Goal: Information Seeking & Learning: Compare options

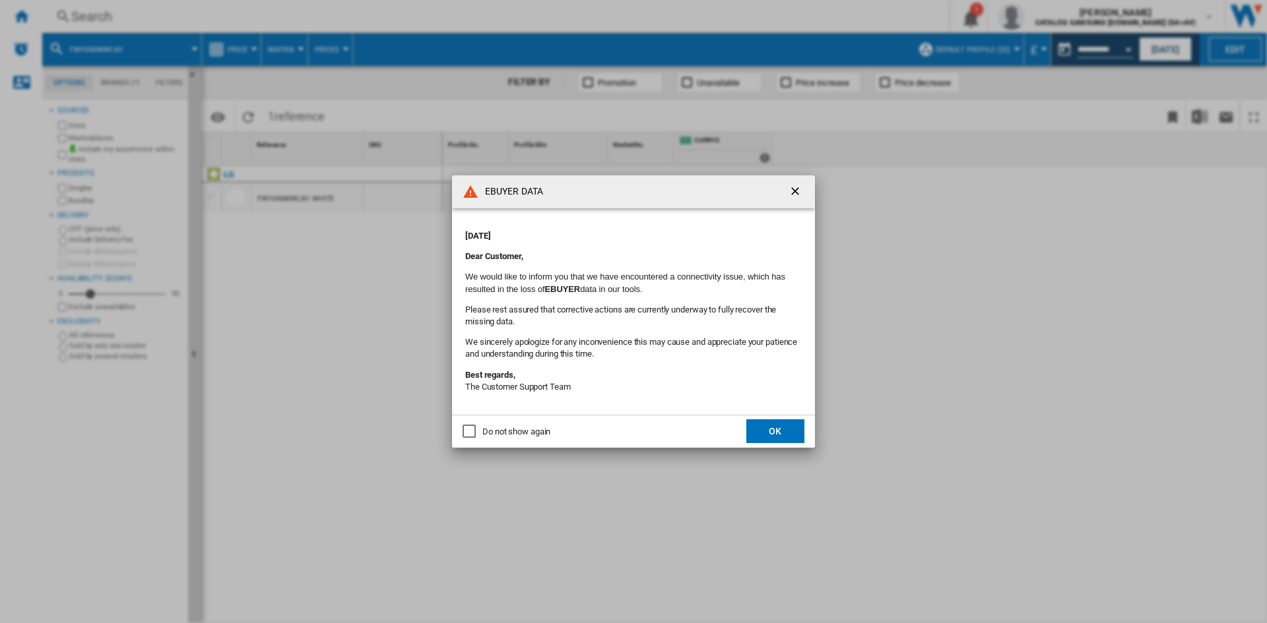
click at [796, 445] on md-dialog-actions "Do not show again OK" at bounding box center [633, 431] width 363 height 33
click at [773, 439] on button "OK" at bounding box center [775, 432] width 58 height 24
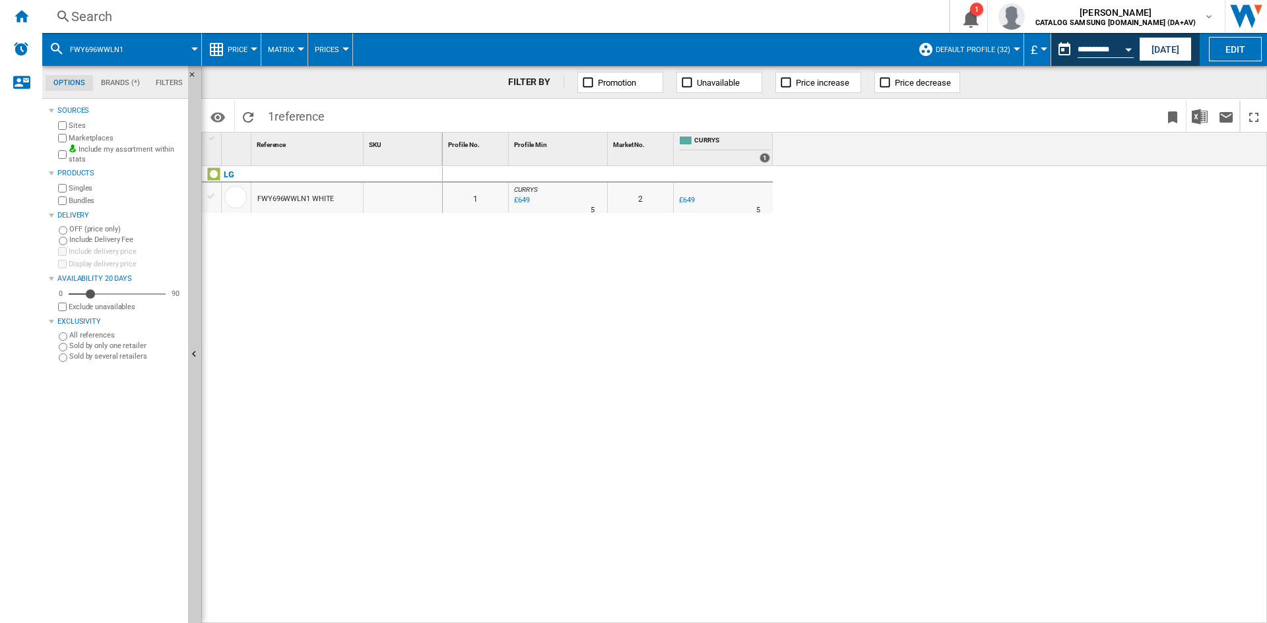
click at [123, 17] on div "Search" at bounding box center [492, 16] width 843 height 18
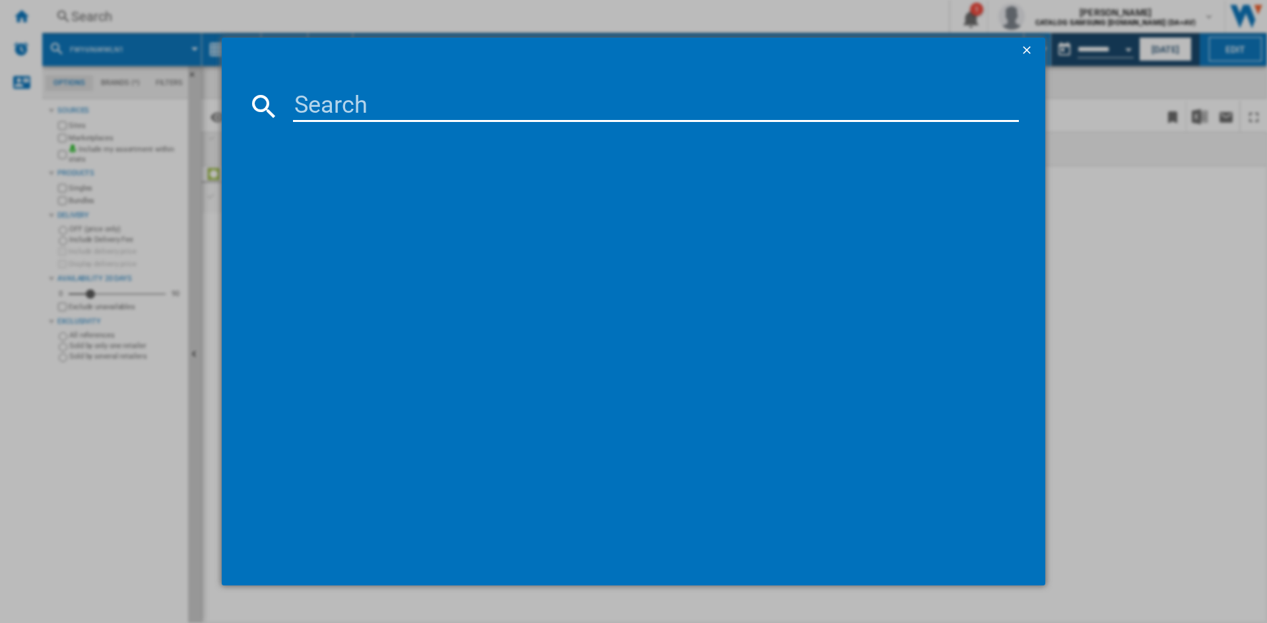
click at [336, 108] on input at bounding box center [656, 106] width 726 height 32
paste input "WD80TA046BX/EU"
type input "WD80TA046B"
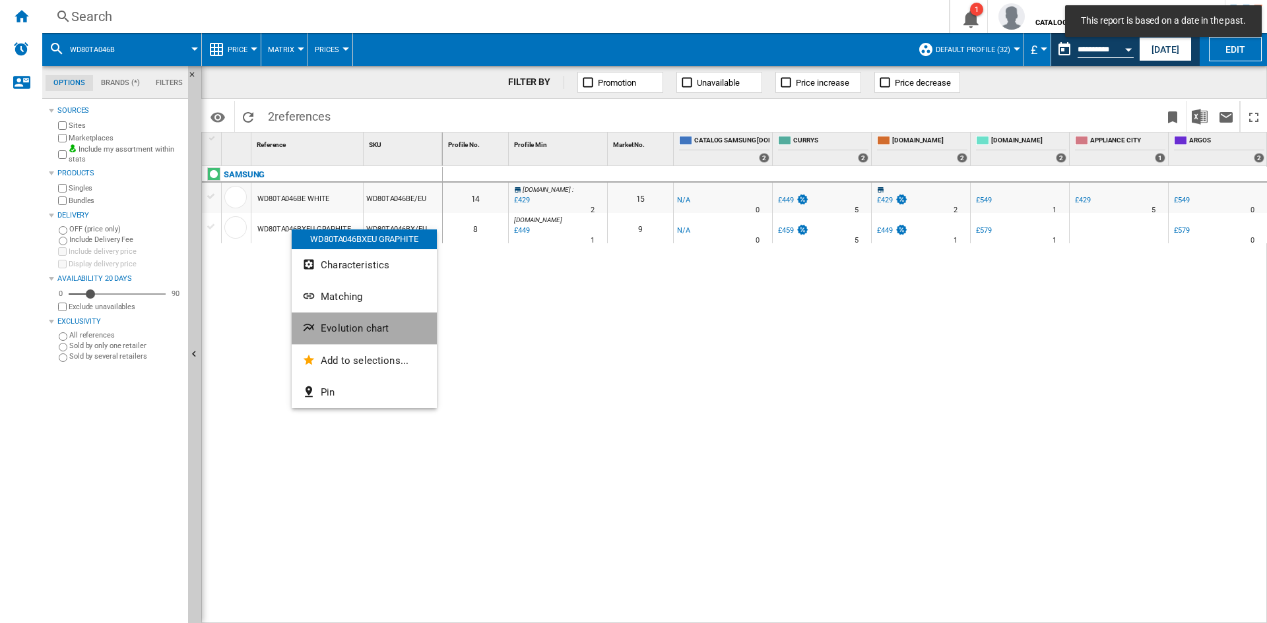
click at [351, 335] on button "Evolution chart" at bounding box center [364, 329] width 145 height 32
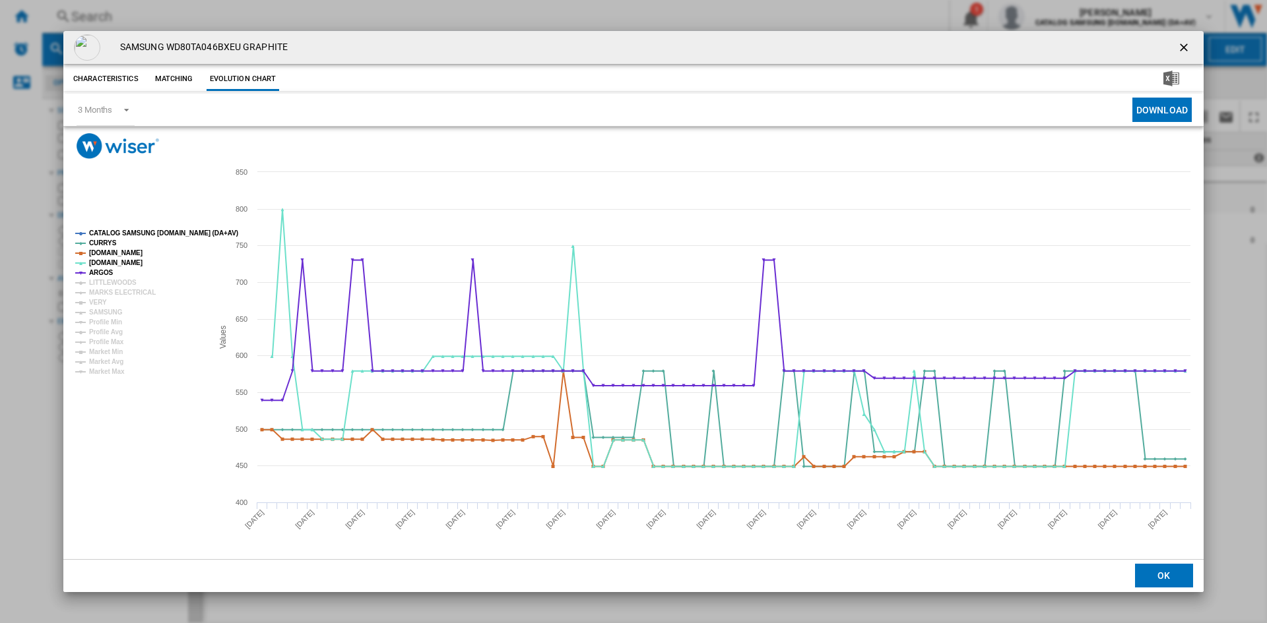
click at [113, 230] on tspan "CATALOG SAMSUNG [DOMAIN_NAME] (DA+AV)" at bounding box center [163, 233] width 149 height 7
click at [107, 293] on tspan "MARKS ELECTRICAL" at bounding box center [122, 292] width 67 height 7
click at [99, 302] on tspan "VERY" at bounding box center [98, 302] width 18 height 7
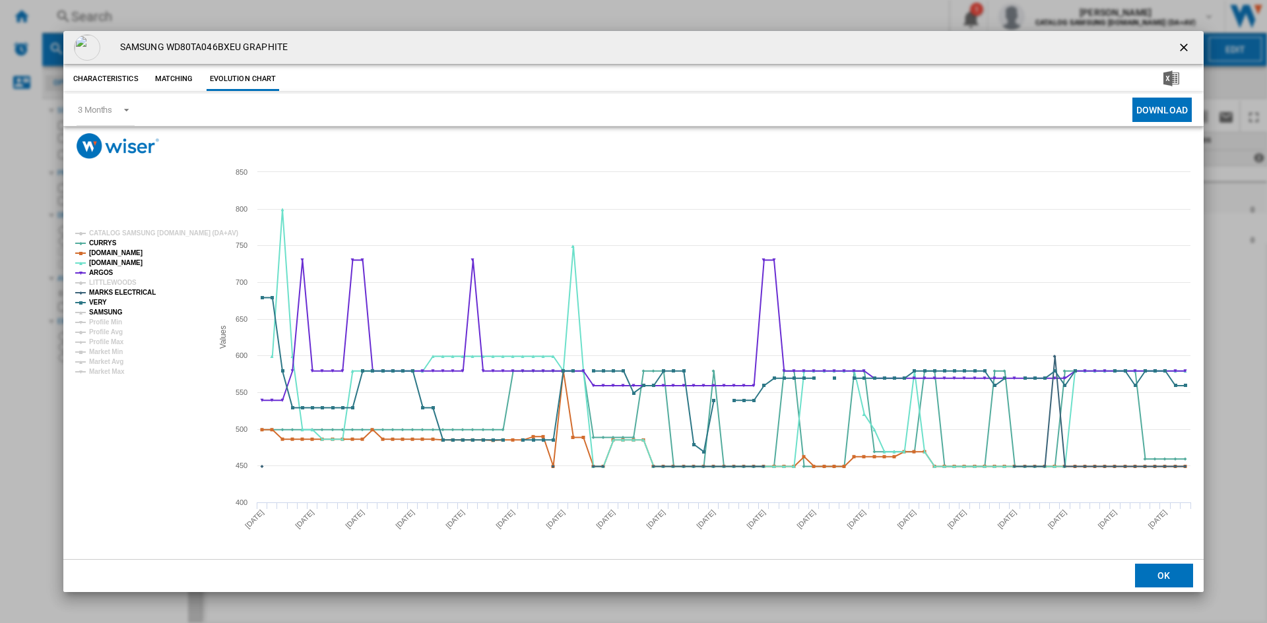
click at [110, 310] on tspan "SAMSUNG" at bounding box center [106, 312] width 34 height 7
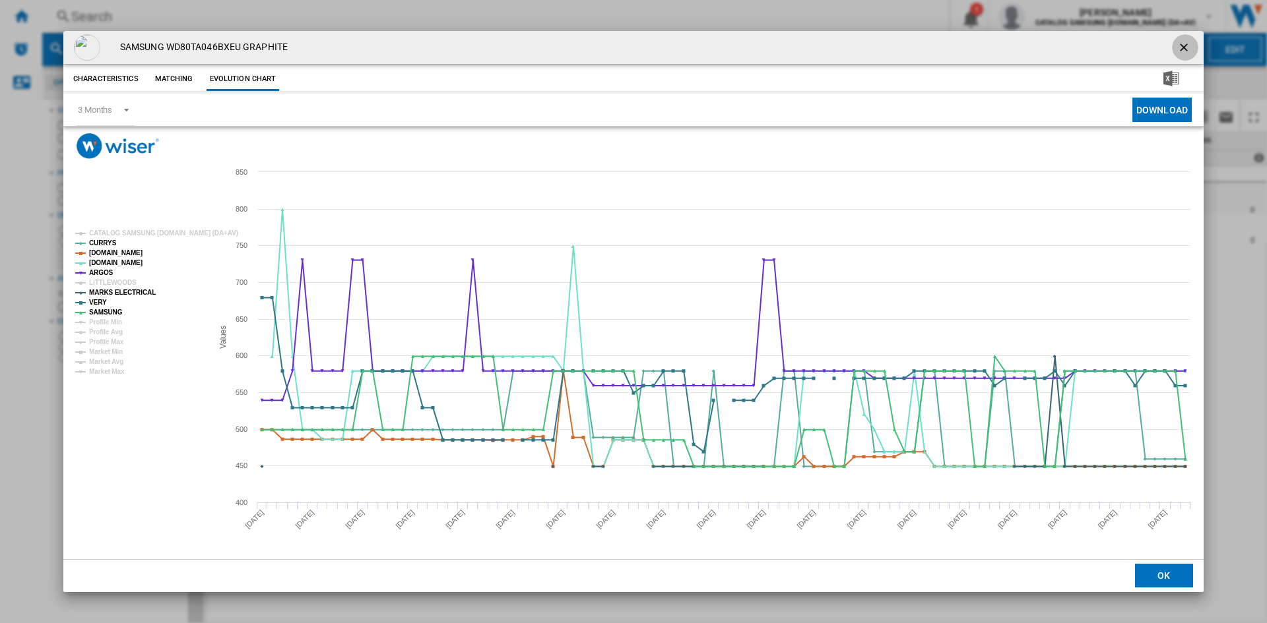
click at [1192, 46] on ng-md-icon "getI18NText('BUTTONS.CLOSE_DIALOG')" at bounding box center [1185, 49] width 16 height 16
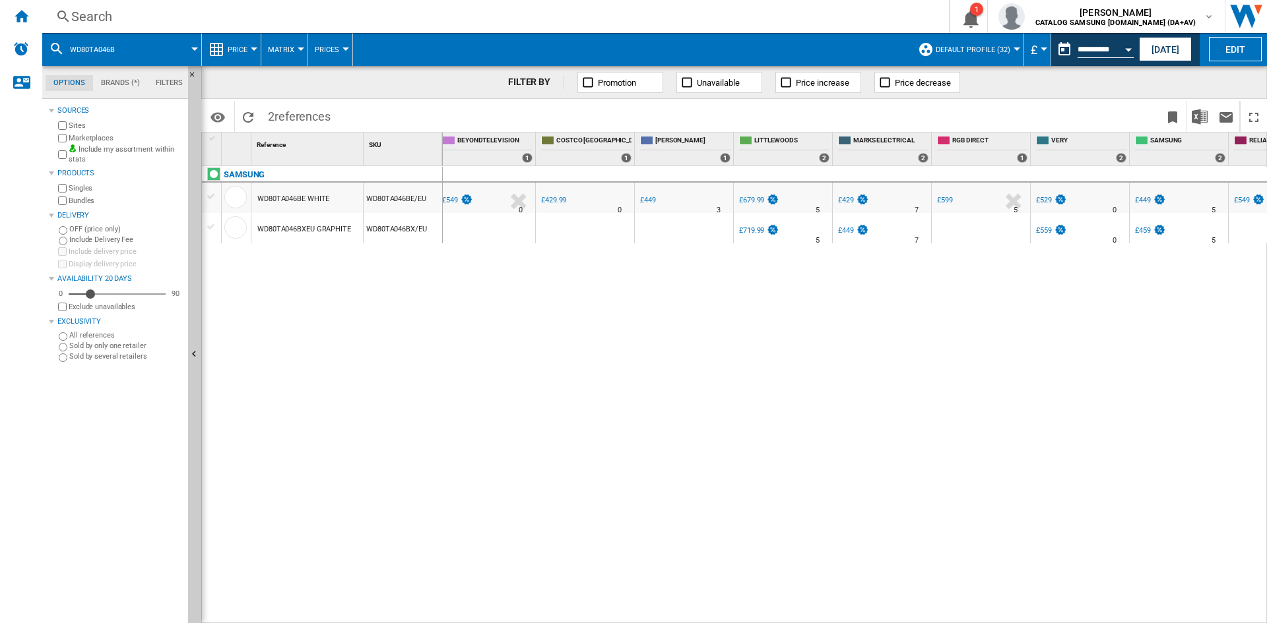
scroll to position [0, 891]
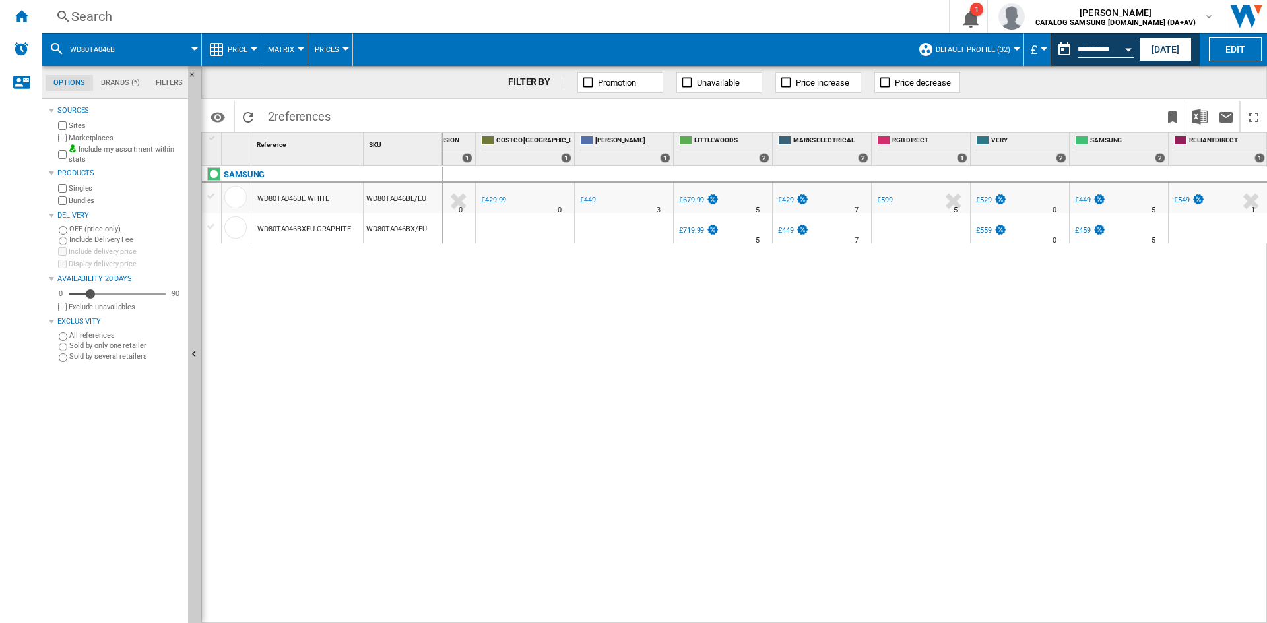
click at [1083, 228] on div "£459" at bounding box center [1083, 230] width 16 height 9
click at [1081, 230] on div "£459" at bounding box center [1083, 230] width 16 height 9
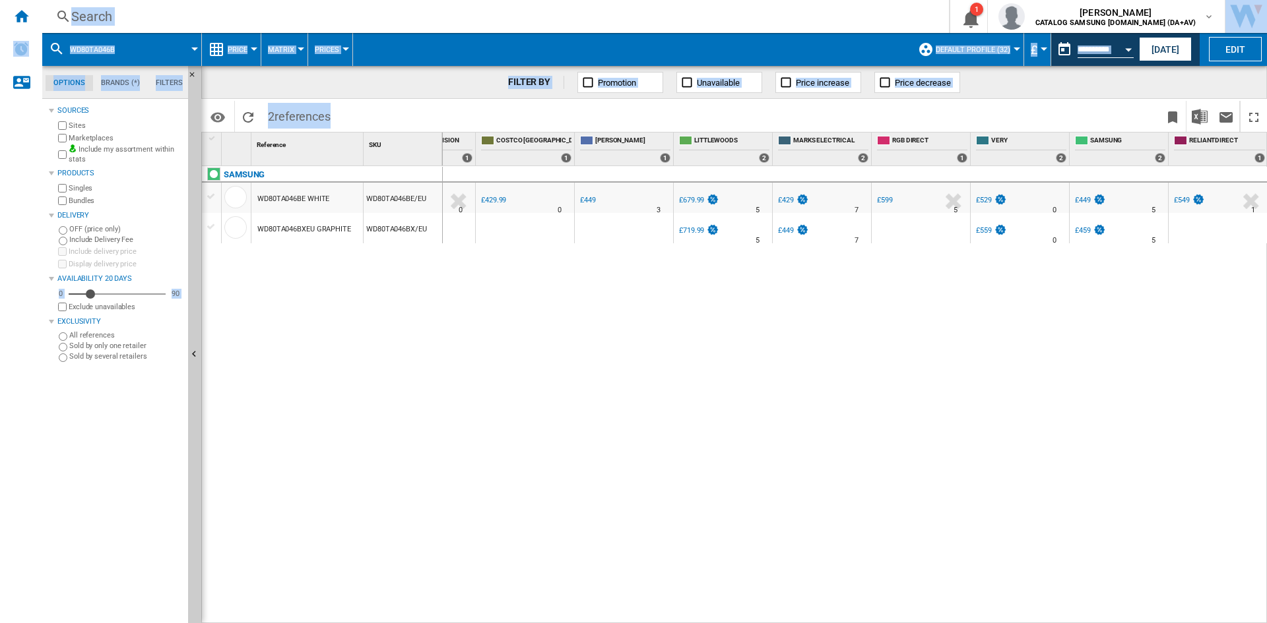
drag, startPoint x: 962, startPoint y: 616, endPoint x: 813, endPoint y: 637, distance: 150.6
click at [813, 623] on html "In order to access Insight, please log out and log in again OK NEW Search Searc…" at bounding box center [633, 311] width 1267 height 623
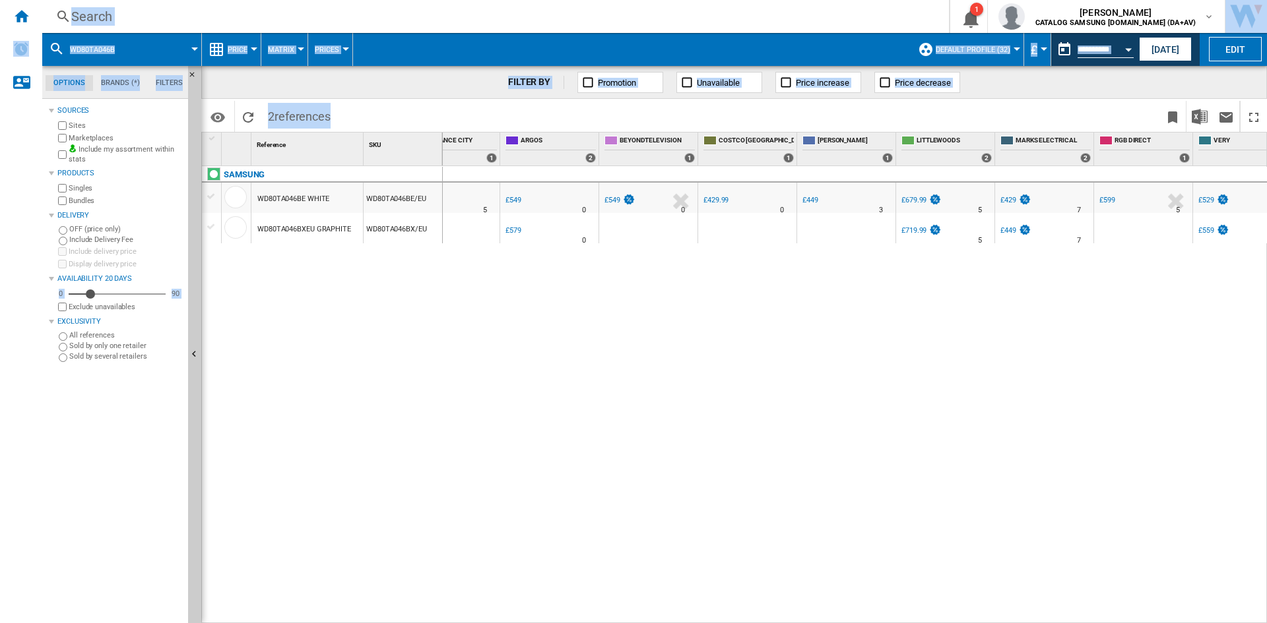
scroll to position [0, 659]
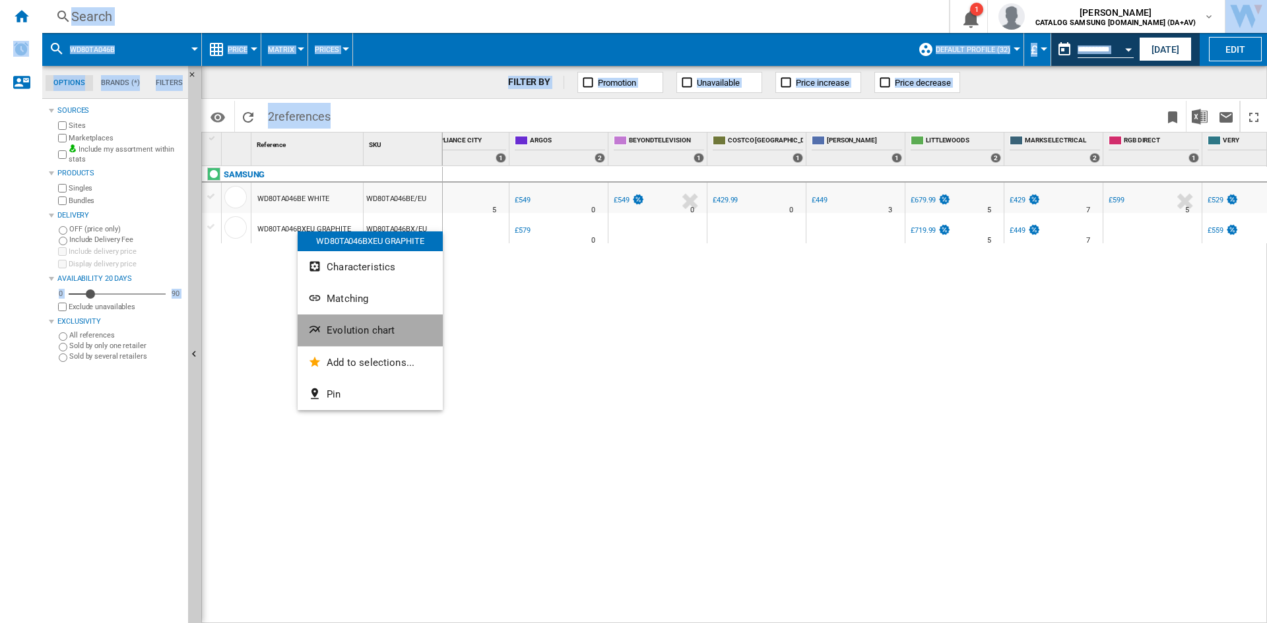
click at [379, 331] on span "Evolution chart" at bounding box center [361, 331] width 68 height 12
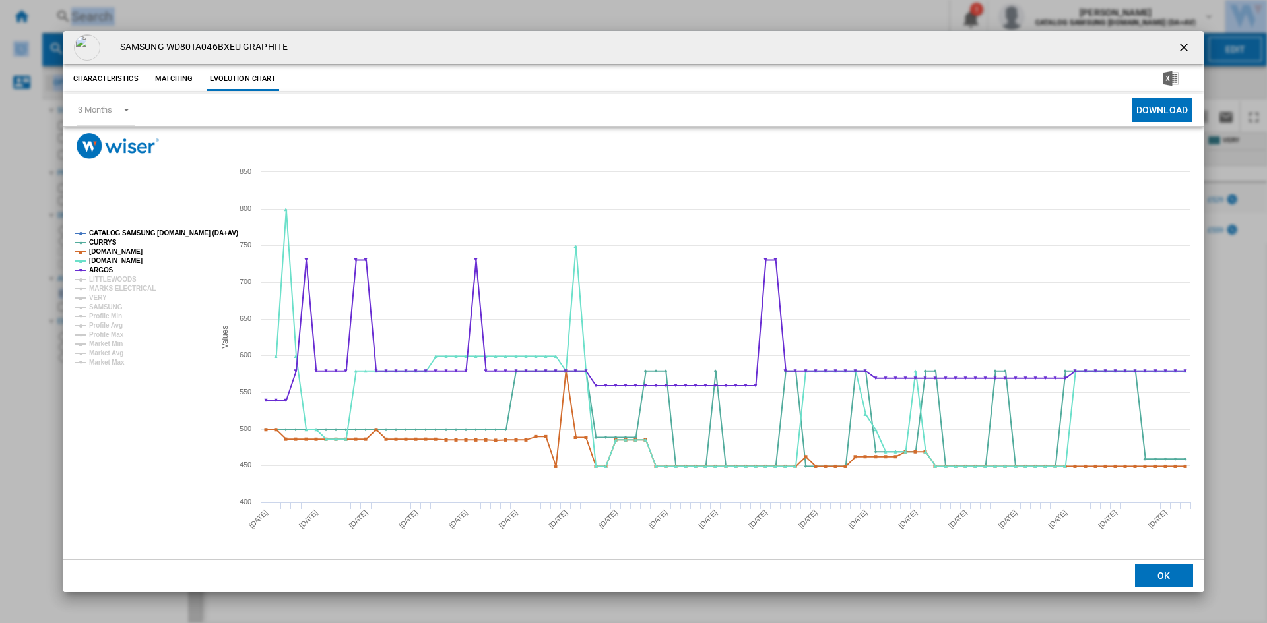
click at [117, 230] on tspan "CATALOG SAMSUNG [DOMAIN_NAME] (DA+AV)" at bounding box center [163, 233] width 149 height 7
click at [102, 286] on tspan "MARKS ELECTRICAL" at bounding box center [122, 288] width 67 height 7
click at [92, 299] on tspan "VERY" at bounding box center [98, 297] width 18 height 7
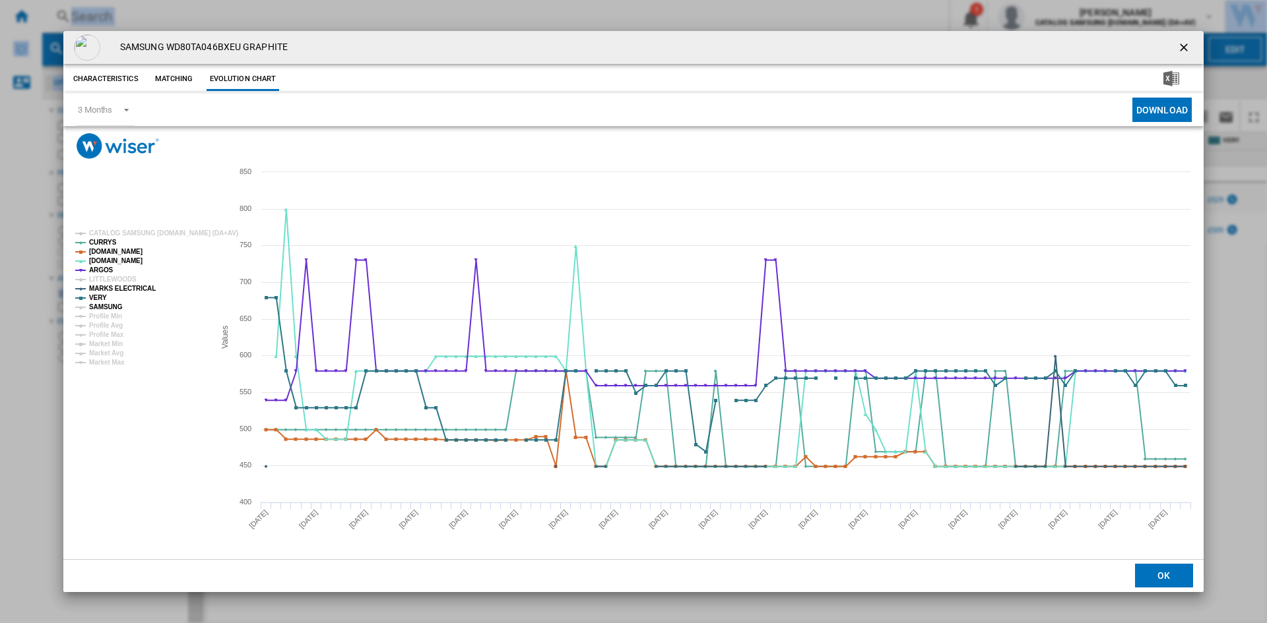
click at [98, 304] on tspan "SAMSUNG" at bounding box center [106, 306] width 34 height 7
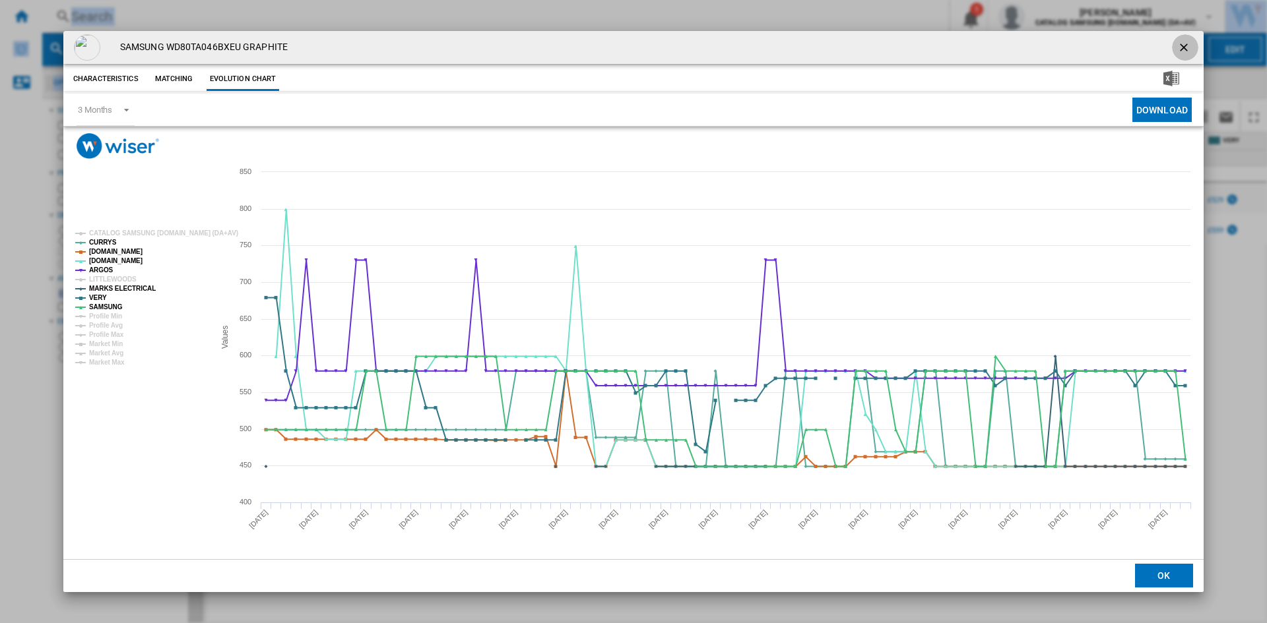
click at [1184, 46] on ng-md-icon "getI18NText('BUTTONS.CLOSE_DIALOG')" at bounding box center [1185, 49] width 16 height 16
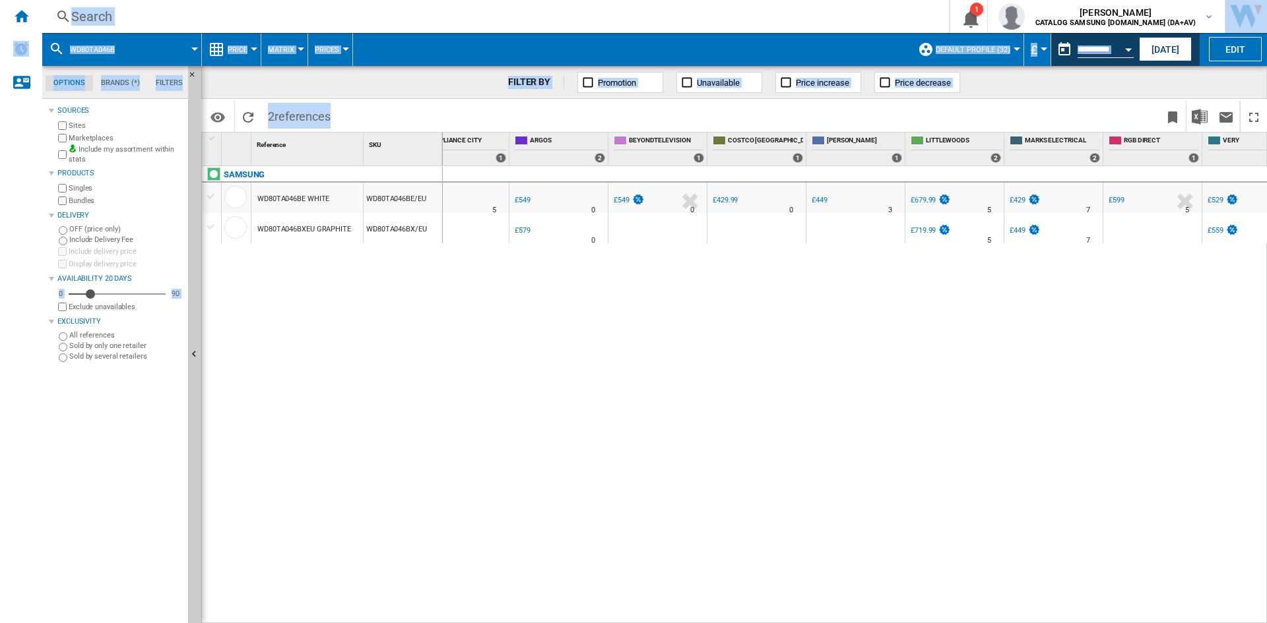
click at [189, 23] on div "Search" at bounding box center [492, 16] width 843 height 18
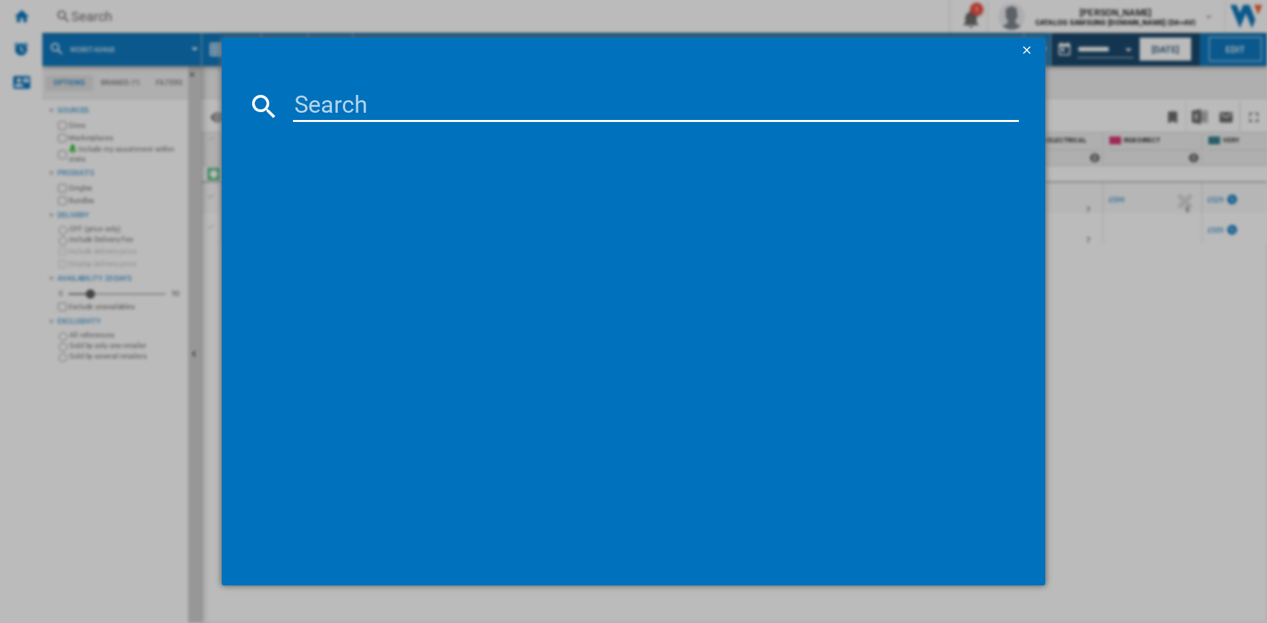
click at [352, 97] on input at bounding box center [656, 106] width 726 height 32
type input "WW11DG5B25AE"
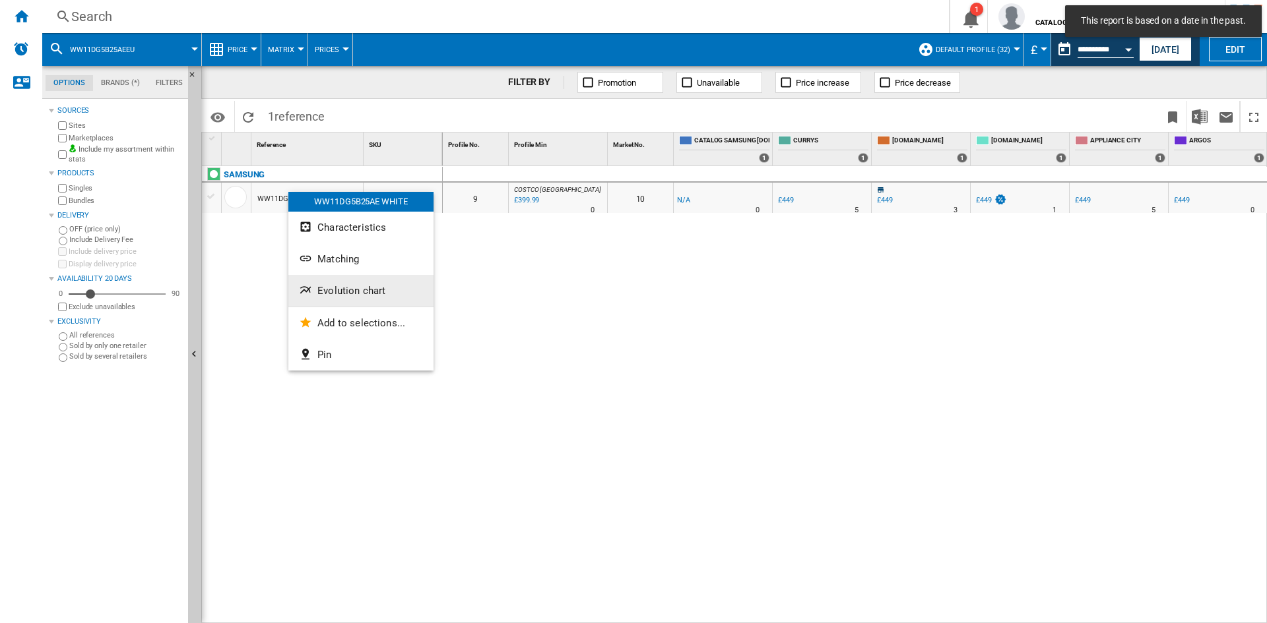
click at [354, 292] on span "Evolution chart" at bounding box center [351, 291] width 68 height 12
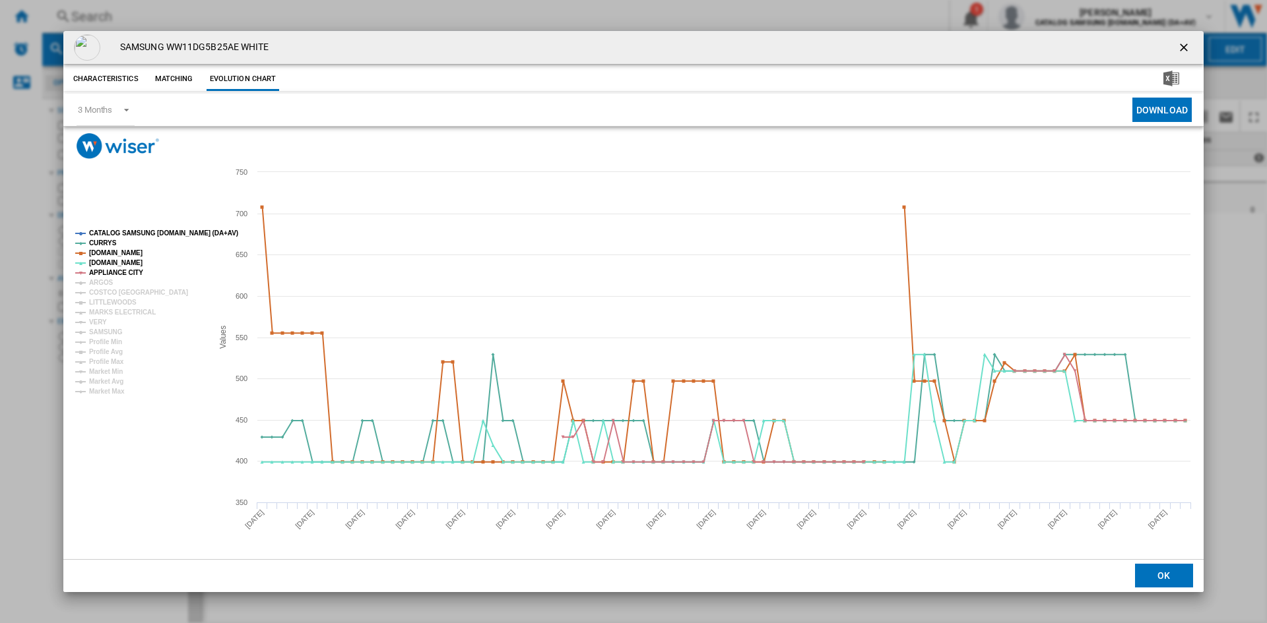
click at [125, 230] on tspan "CATALOG SAMSUNG [DOMAIN_NAME] (DA+AV)" at bounding box center [163, 233] width 149 height 7
click at [102, 280] on tspan "ARGOS" at bounding box center [101, 282] width 24 height 7
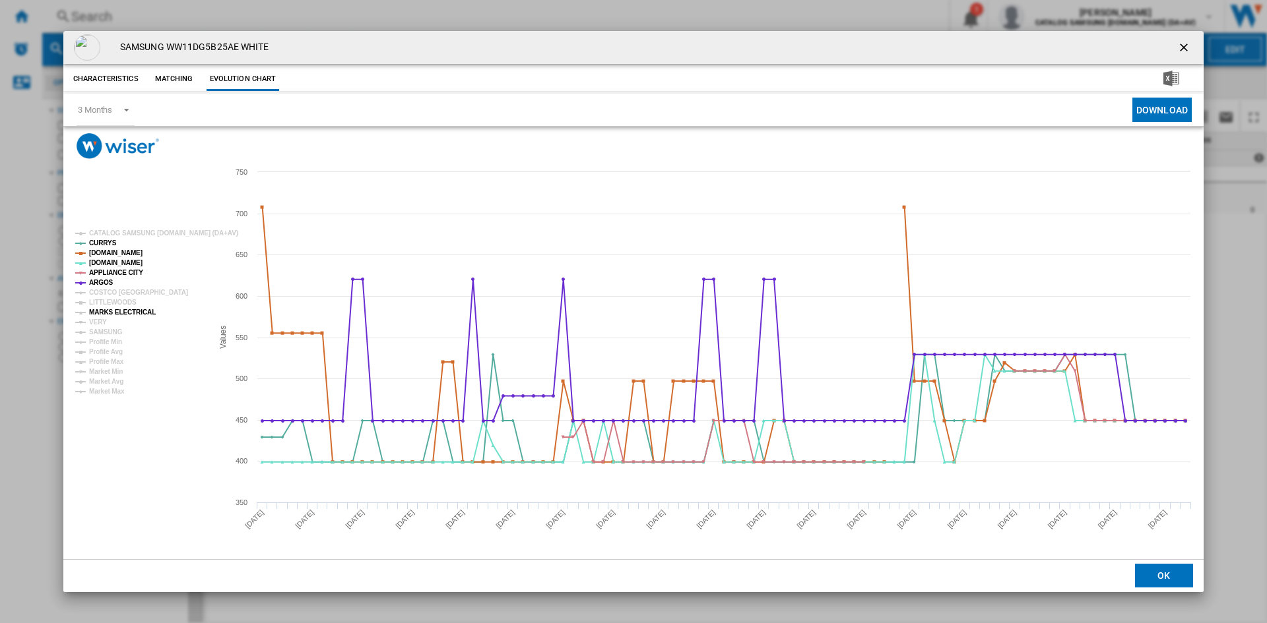
click at [102, 311] on tspan "MARKS ELECTRICAL" at bounding box center [122, 312] width 67 height 7
click at [94, 321] on tspan "VERY" at bounding box center [98, 322] width 18 height 7
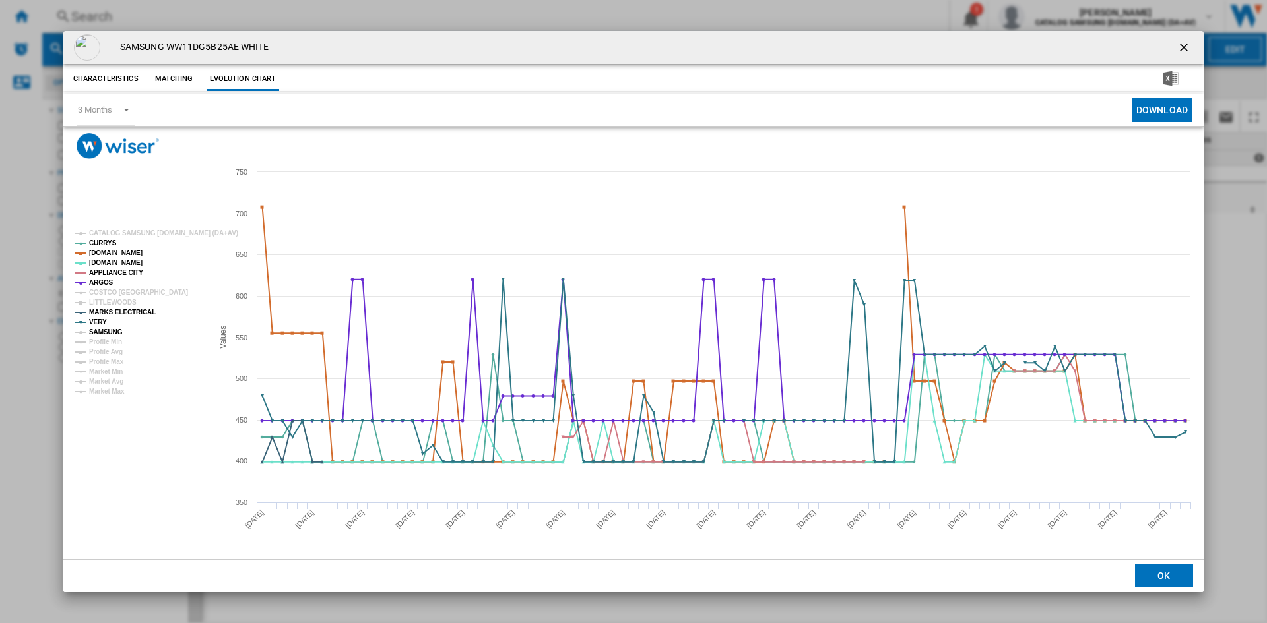
click at [106, 329] on tspan "SAMSUNG" at bounding box center [106, 332] width 34 height 7
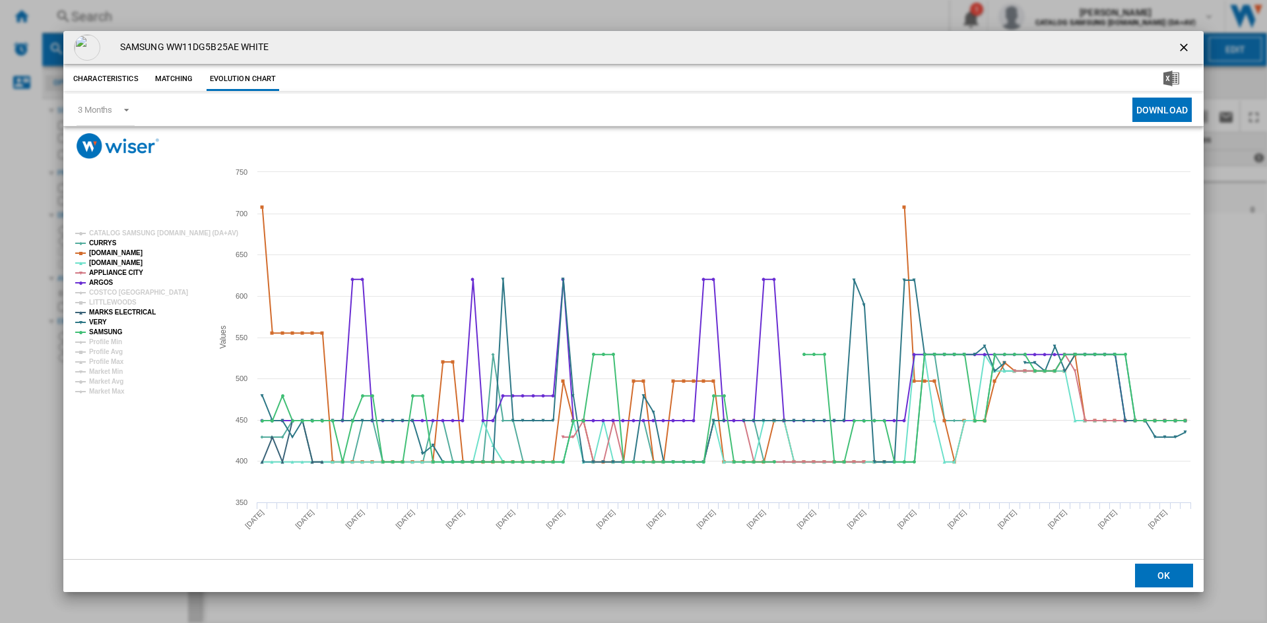
click at [1180, 47] on ng-md-icon "getI18NText('BUTTONS.CLOSE_DIALOG')" at bounding box center [1185, 49] width 16 height 16
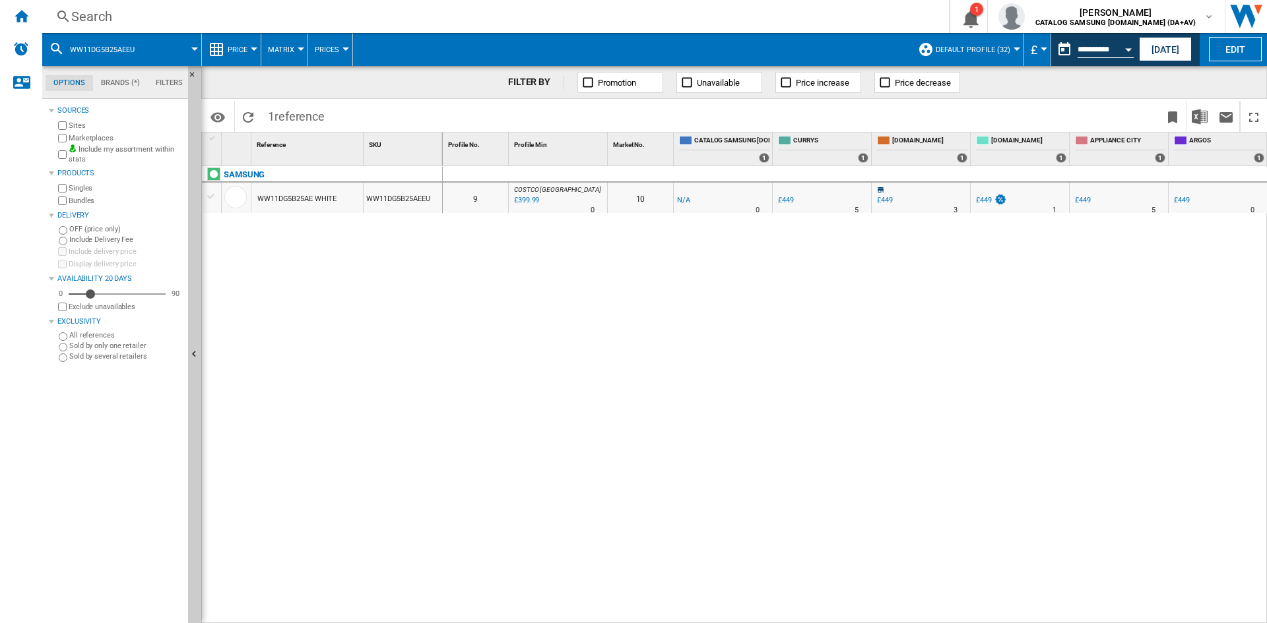
click at [126, 18] on div "Search" at bounding box center [492, 16] width 843 height 18
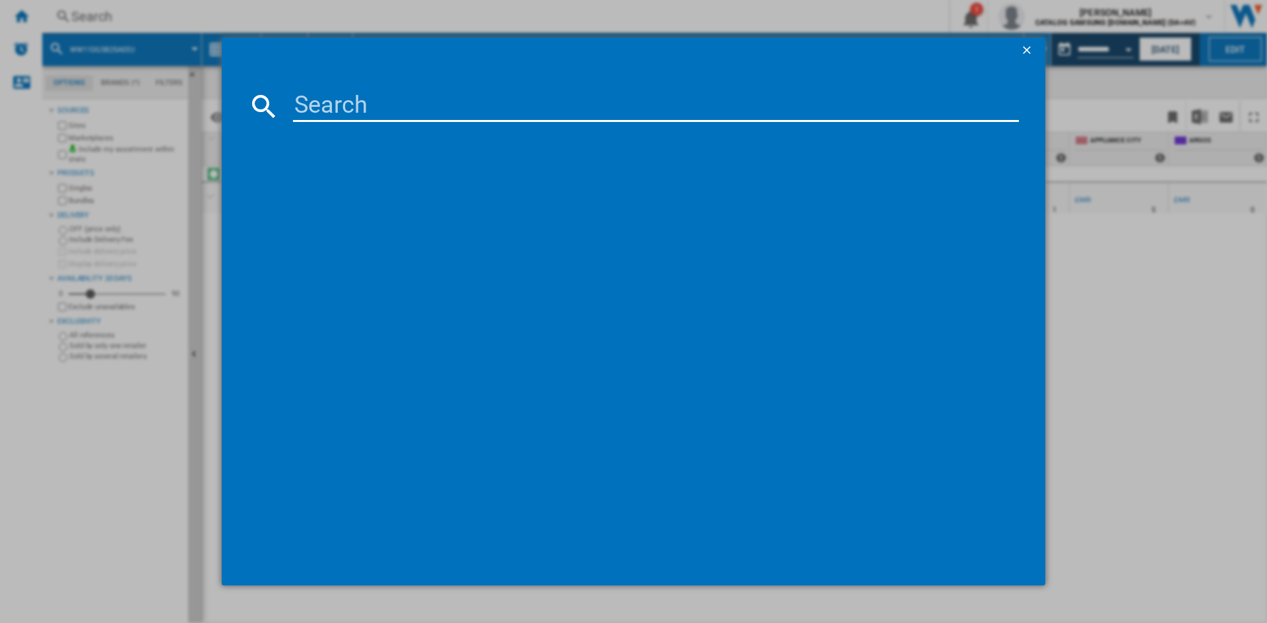
click at [323, 113] on input at bounding box center [656, 106] width 726 height 32
type input "ww90cgc04da"
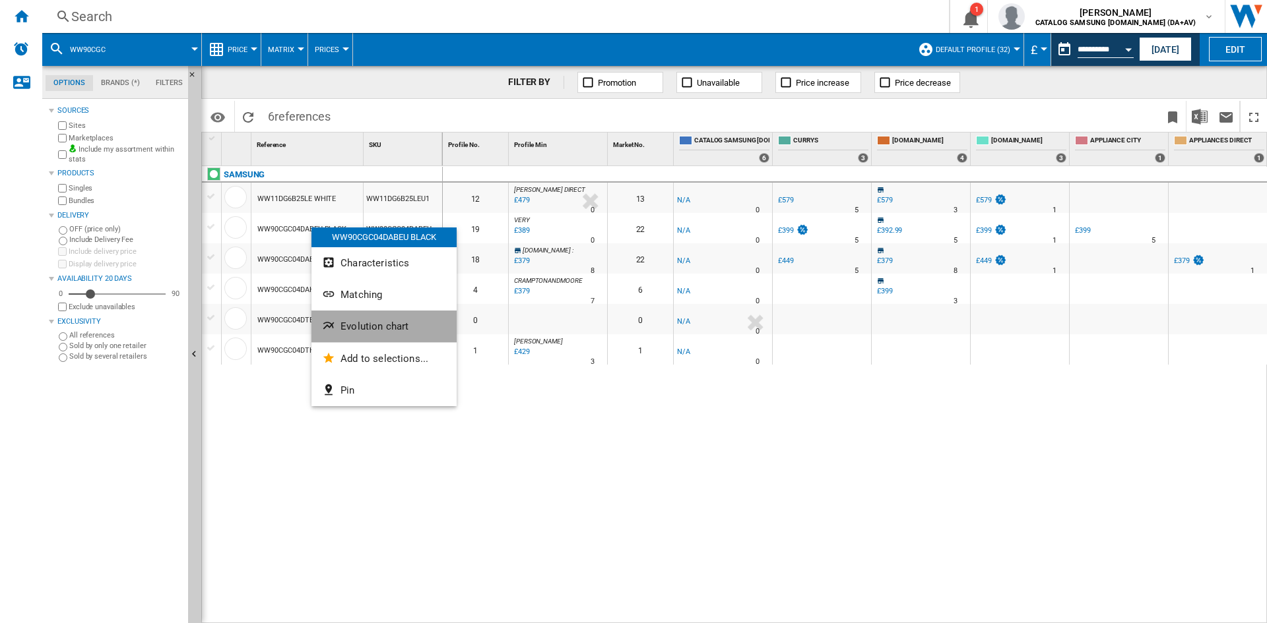
click at [366, 318] on button "Evolution chart" at bounding box center [383, 327] width 145 height 32
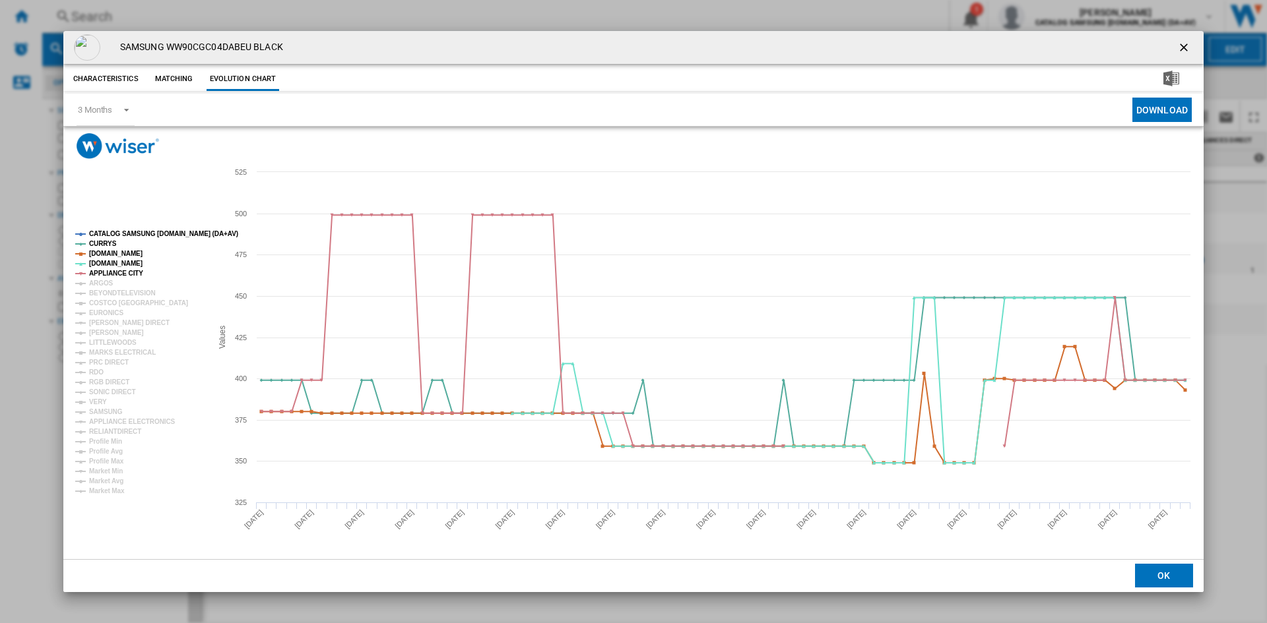
click at [122, 233] on tspan "CATALOG SAMSUNG [DOMAIN_NAME] (DA+AV)" at bounding box center [163, 233] width 149 height 7
click at [102, 285] on tspan "ARGOS" at bounding box center [101, 283] width 24 height 7
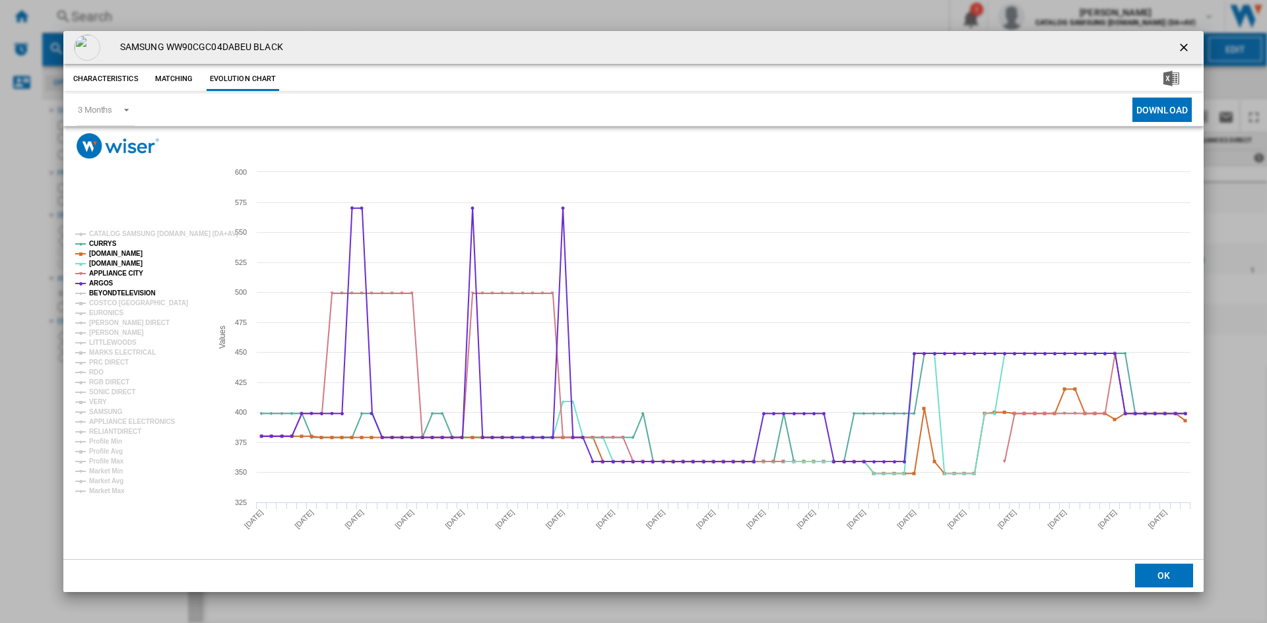
click at [108, 290] on tspan "BEYONDTELEVISION" at bounding box center [122, 293] width 67 height 7
click at [102, 321] on tspan "[PERSON_NAME] DIRECT" at bounding box center [129, 322] width 80 height 7
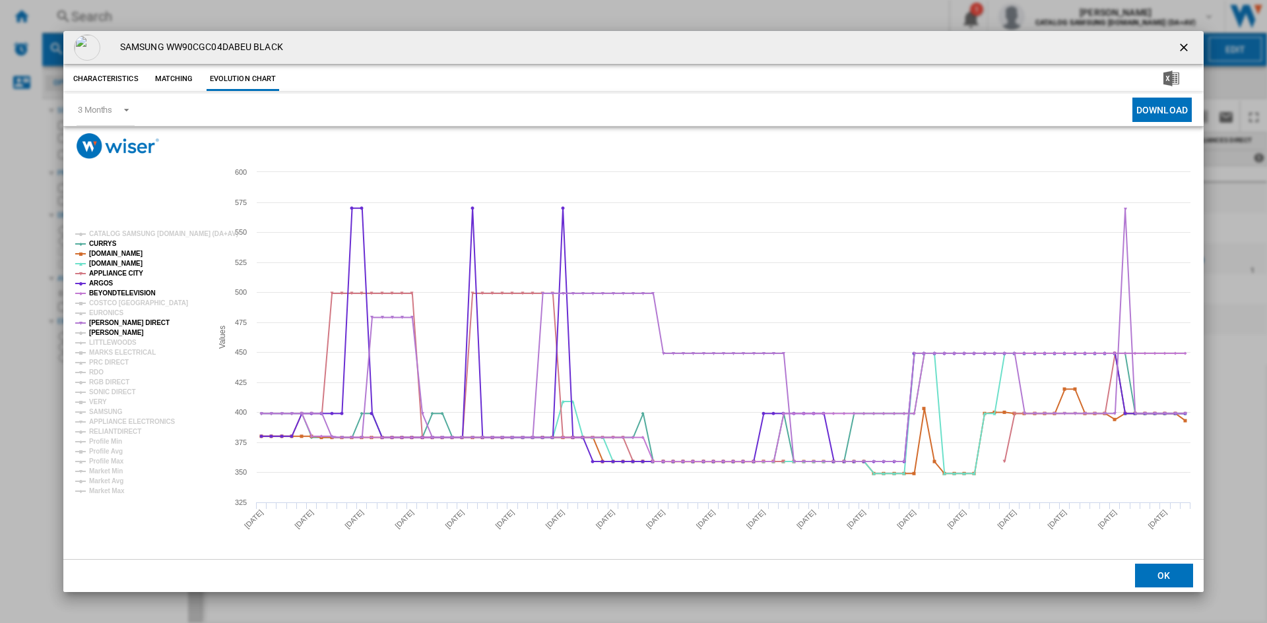
click at [98, 336] on tspan "[PERSON_NAME]" at bounding box center [116, 332] width 55 height 7
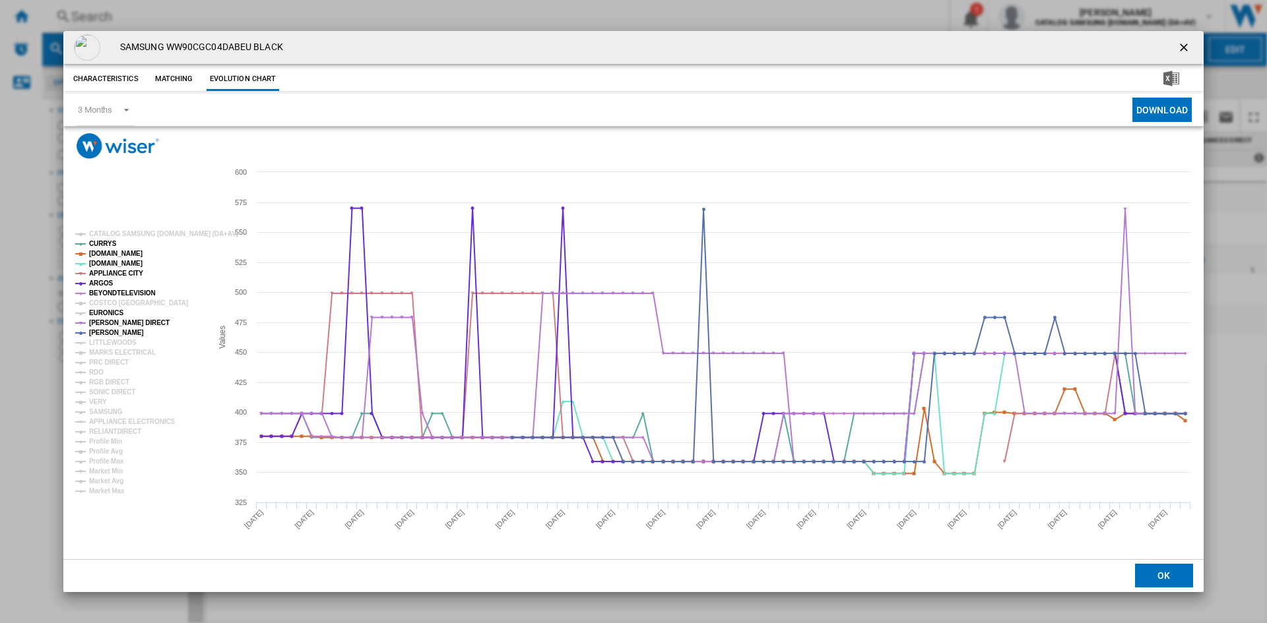
click at [105, 313] on tspan "EURONICS" at bounding box center [106, 312] width 34 height 7
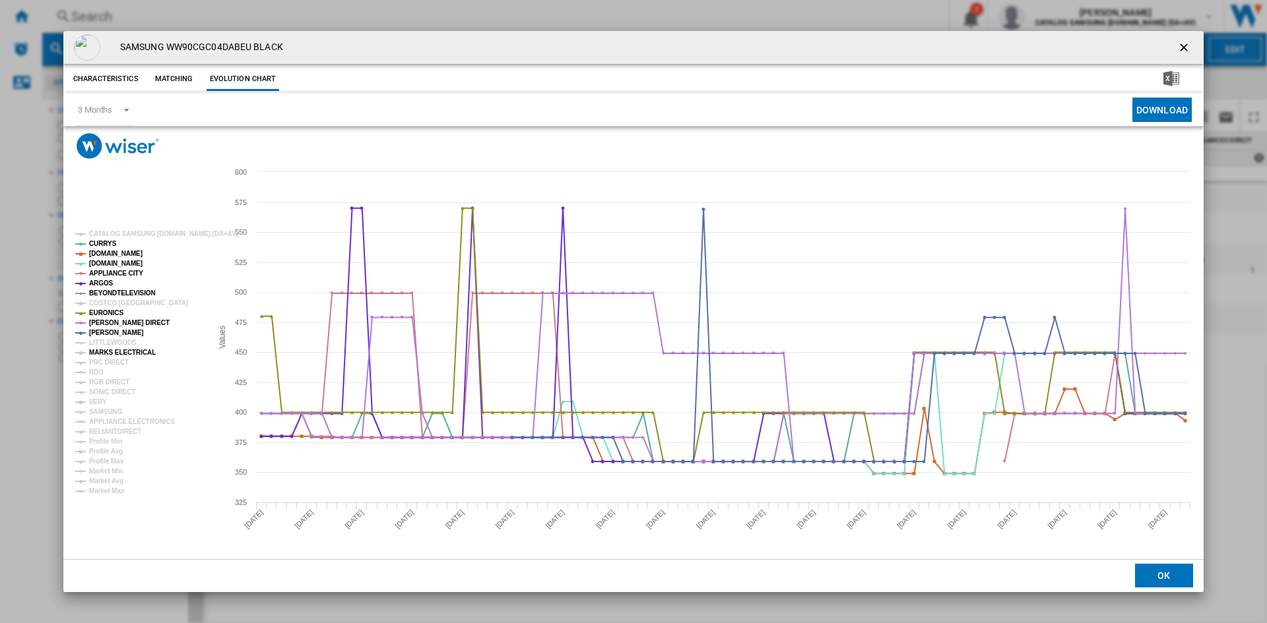
click at [109, 349] on tspan "MARKS ELECTRICAL" at bounding box center [122, 352] width 67 height 7
drag, startPoint x: 102, startPoint y: 362, endPoint x: 98, endPoint y: 370, distance: 9.2
click at [102, 363] on tspan "PRC DIRECT" at bounding box center [109, 362] width 40 height 7
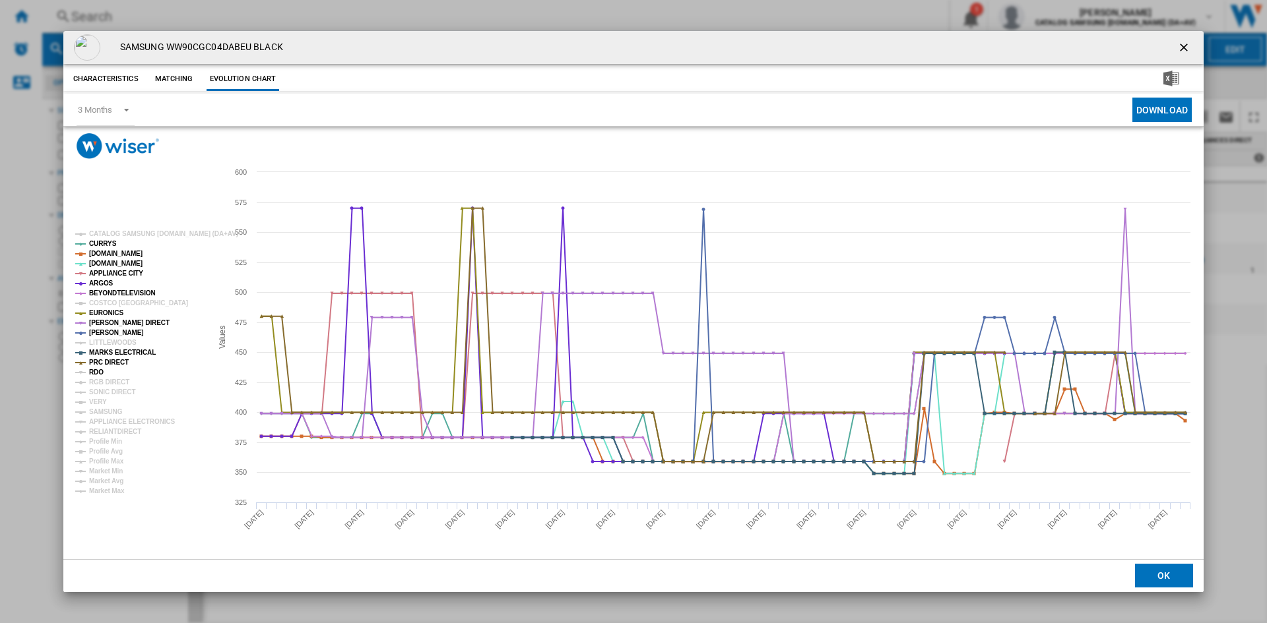
click at [94, 373] on tspan "RDO" at bounding box center [96, 372] width 15 height 7
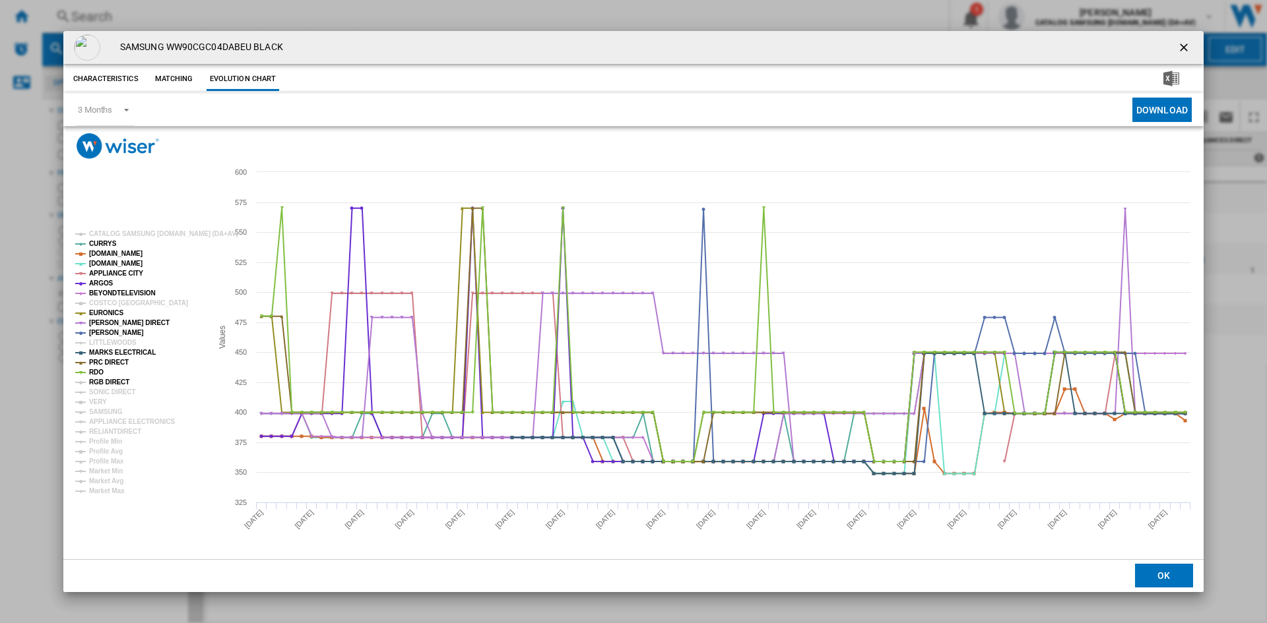
click at [106, 381] on tspan "RGB DIRECT" at bounding box center [109, 382] width 40 height 7
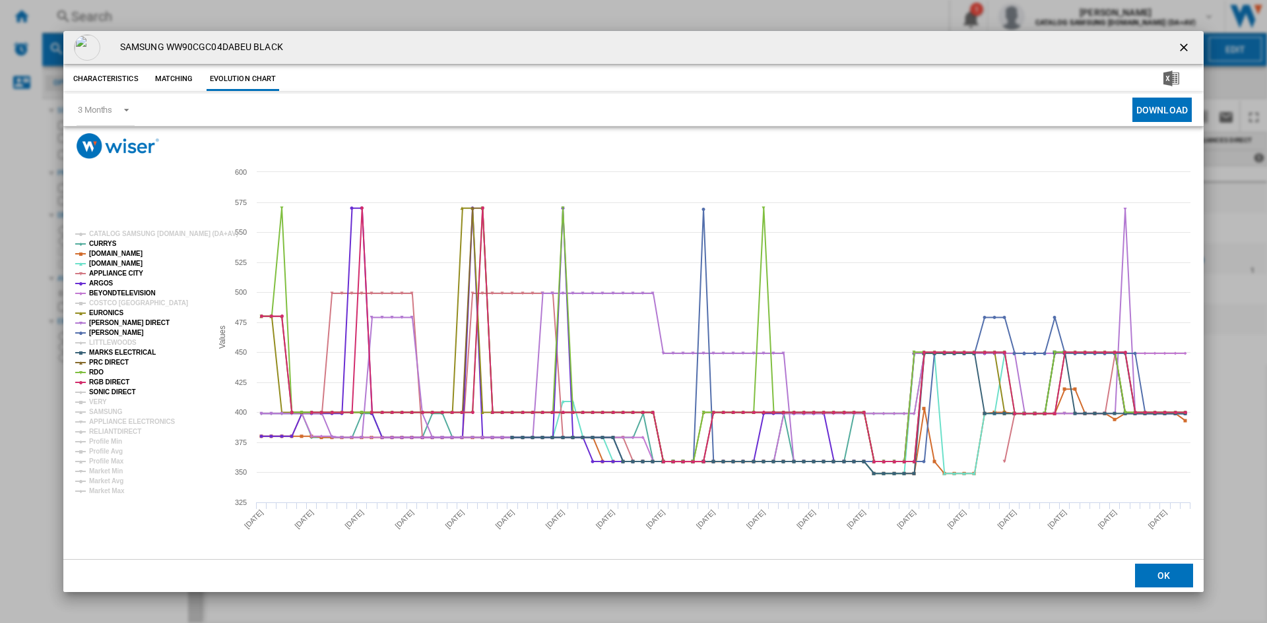
click at [108, 390] on tspan "SONIC DIRECT" at bounding box center [112, 392] width 46 height 7
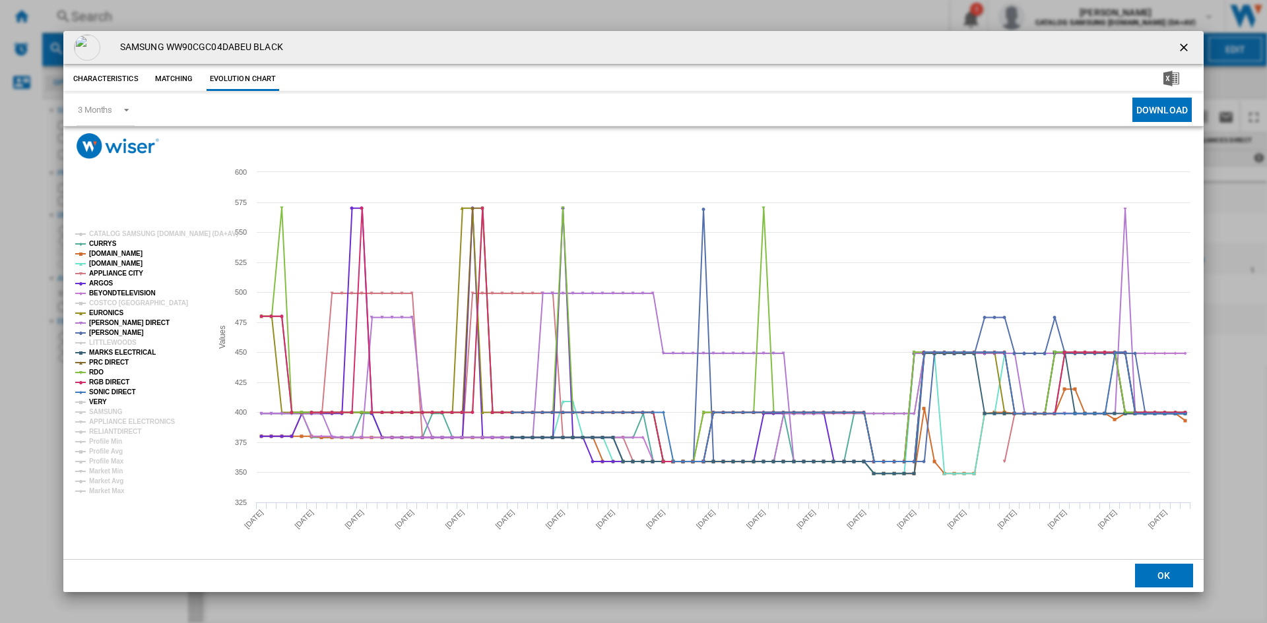
click at [103, 403] on tspan "VERY" at bounding box center [98, 401] width 18 height 7
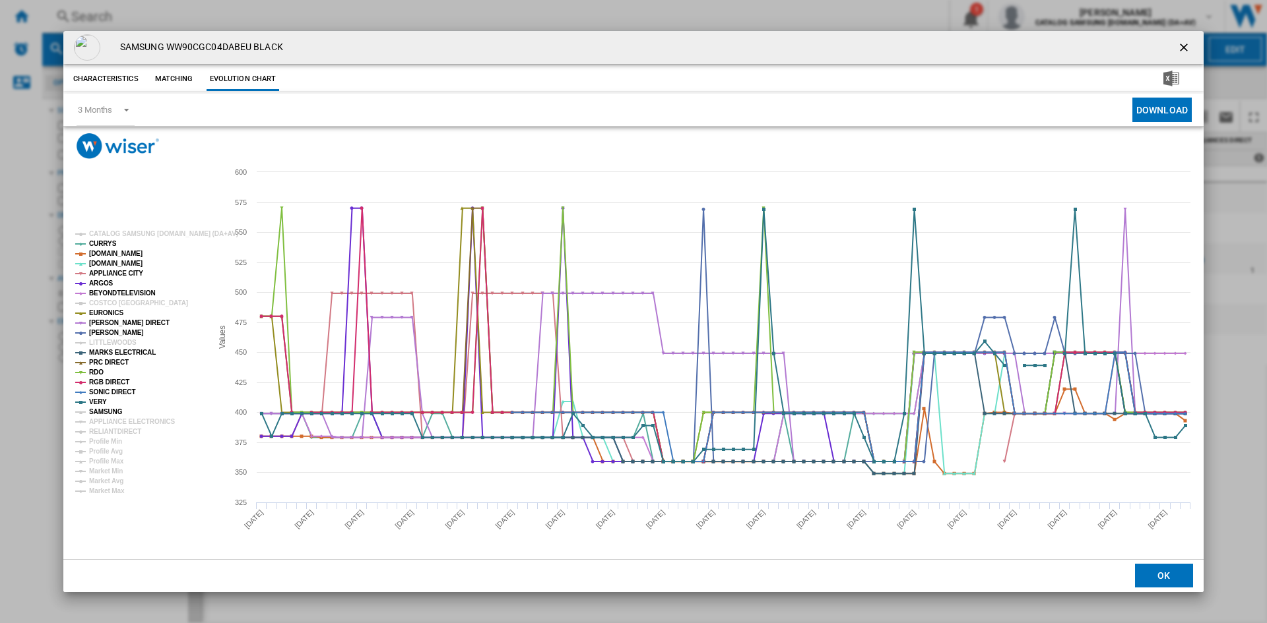
click at [112, 412] on tspan "SAMSUNG" at bounding box center [106, 411] width 34 height 7
click at [119, 418] on tspan "APPLIANCE ELECTRONICS" at bounding box center [132, 421] width 86 height 7
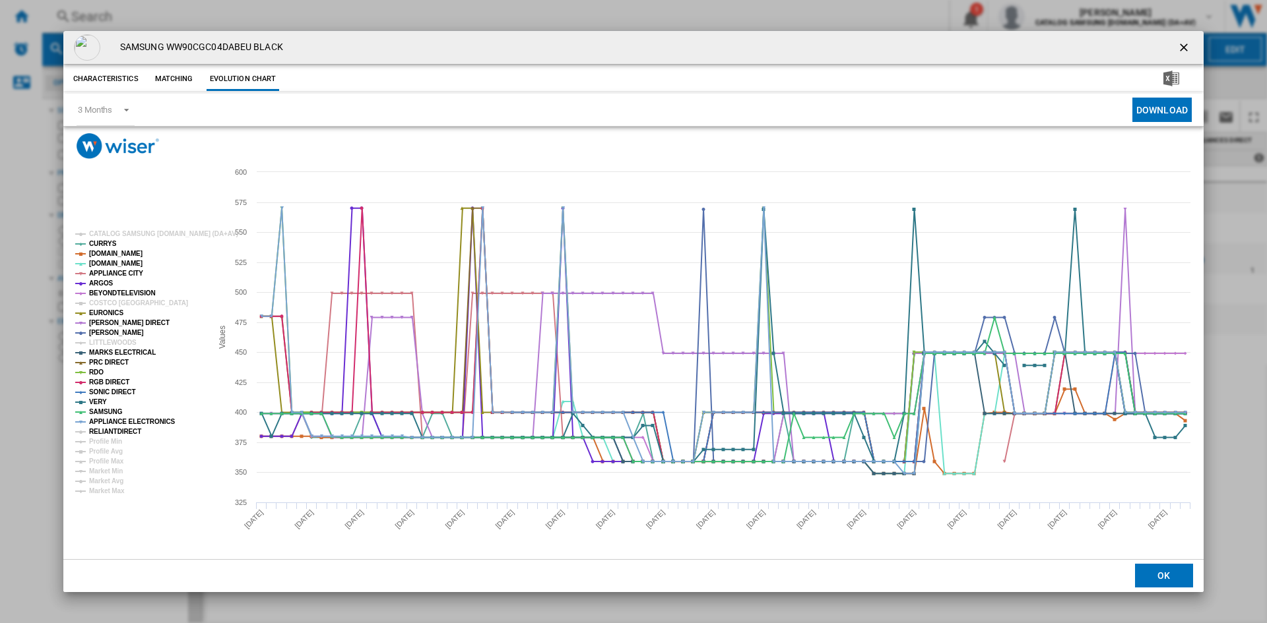
click at [119, 431] on tspan "RELIANTDIRECT" at bounding box center [115, 431] width 52 height 7
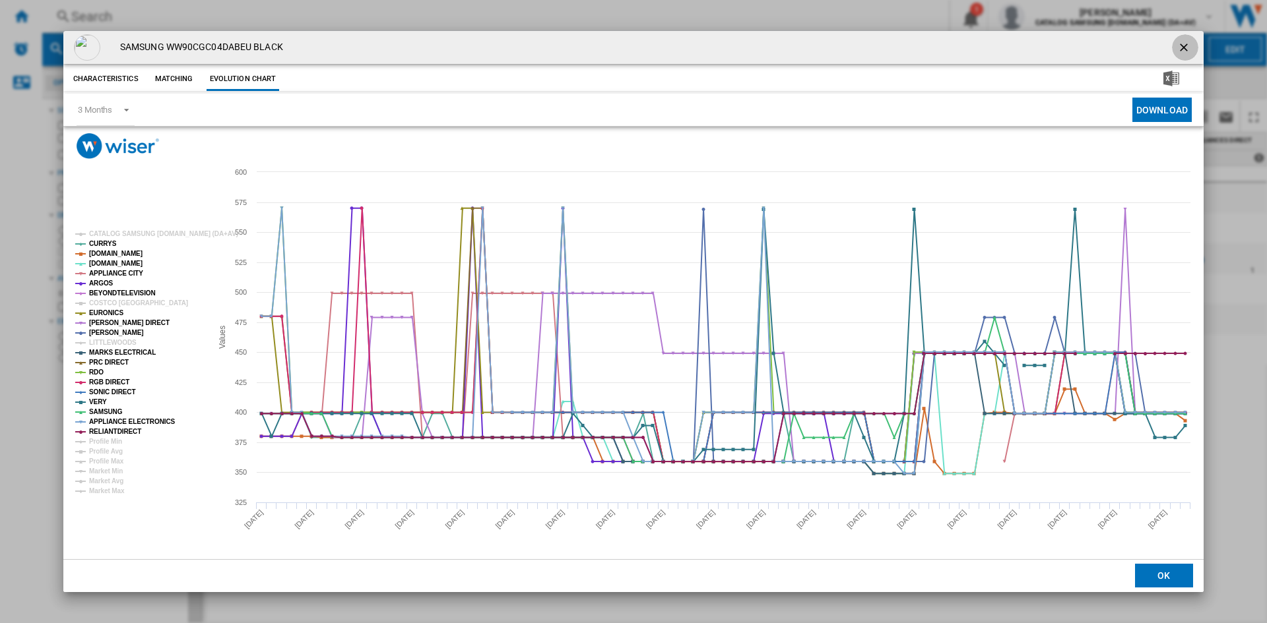
click at [1181, 45] on ng-md-icon "getI18NText('BUTTONS.CLOSE_DIALOG')" at bounding box center [1185, 49] width 16 height 16
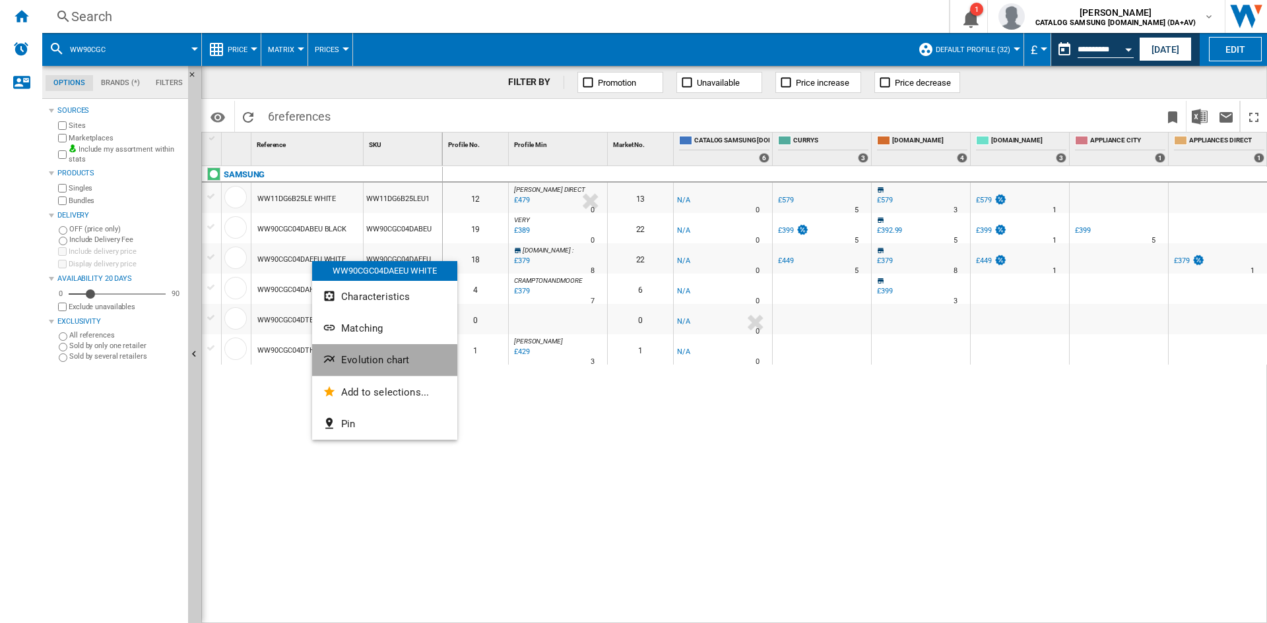
click at [376, 362] on span "Evolution chart" at bounding box center [375, 360] width 68 height 12
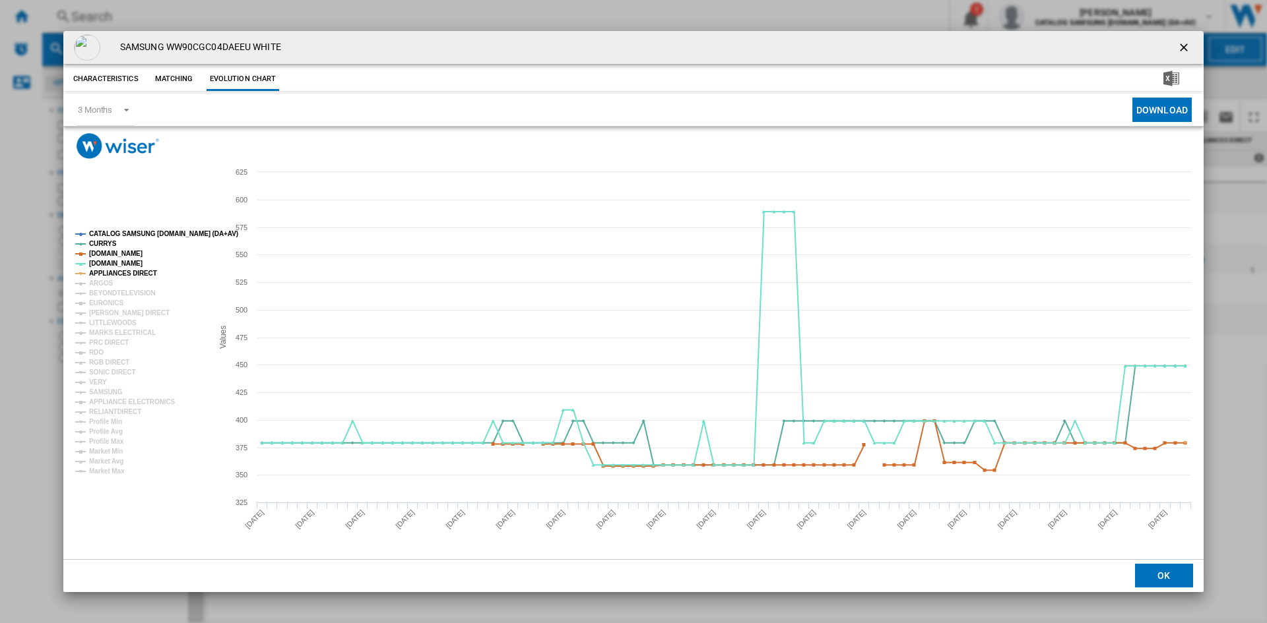
click at [120, 230] on tspan "CATALOG SAMSUNG [DOMAIN_NAME] (DA+AV)" at bounding box center [163, 233] width 149 height 7
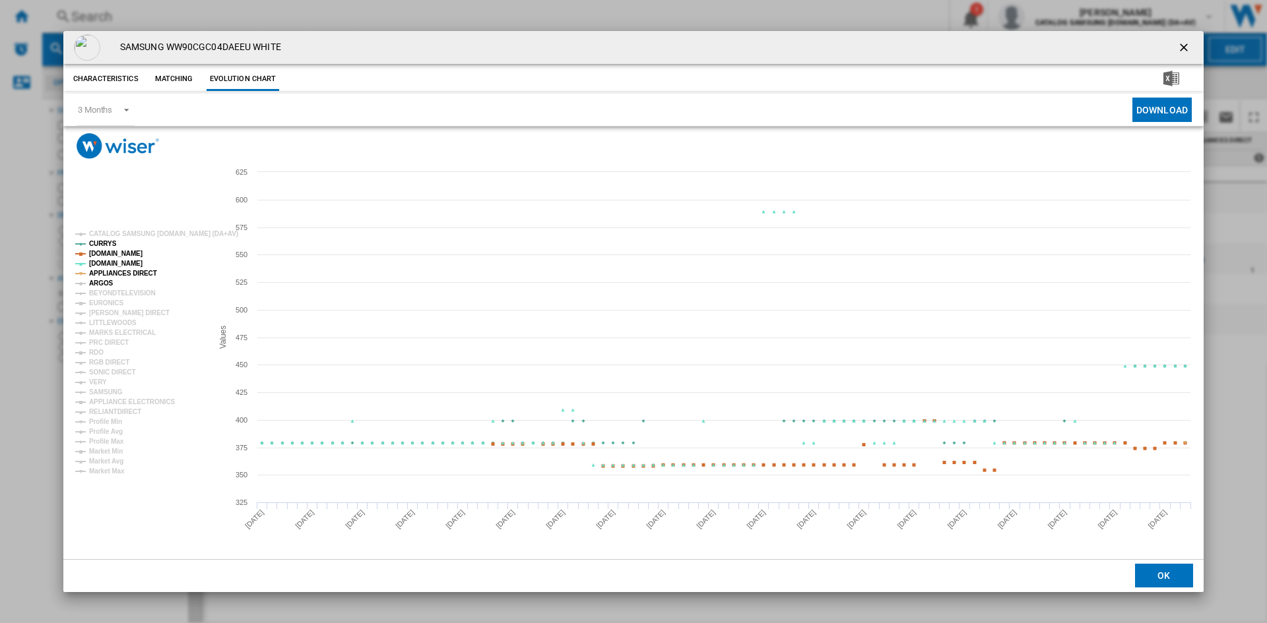
click at [97, 280] on tspan "ARGOS" at bounding box center [101, 283] width 24 height 7
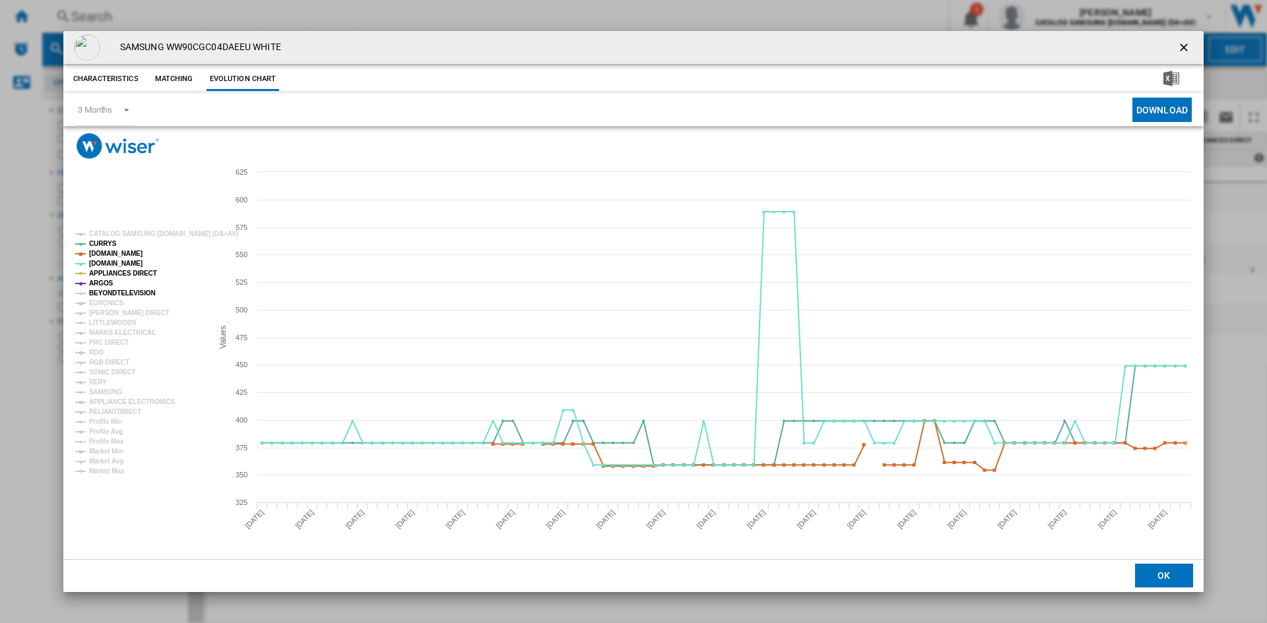
click at [102, 291] on tspan "BEYONDTELEVISION" at bounding box center [122, 293] width 67 height 7
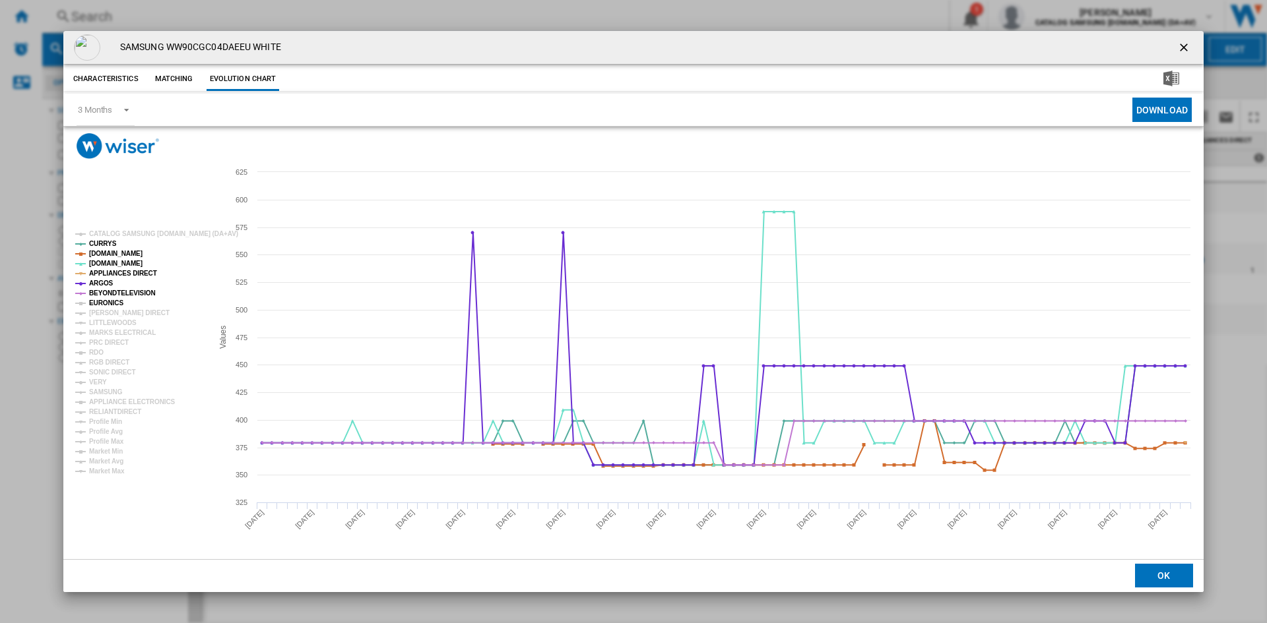
click at [102, 301] on tspan "EURONICS" at bounding box center [106, 303] width 34 height 7
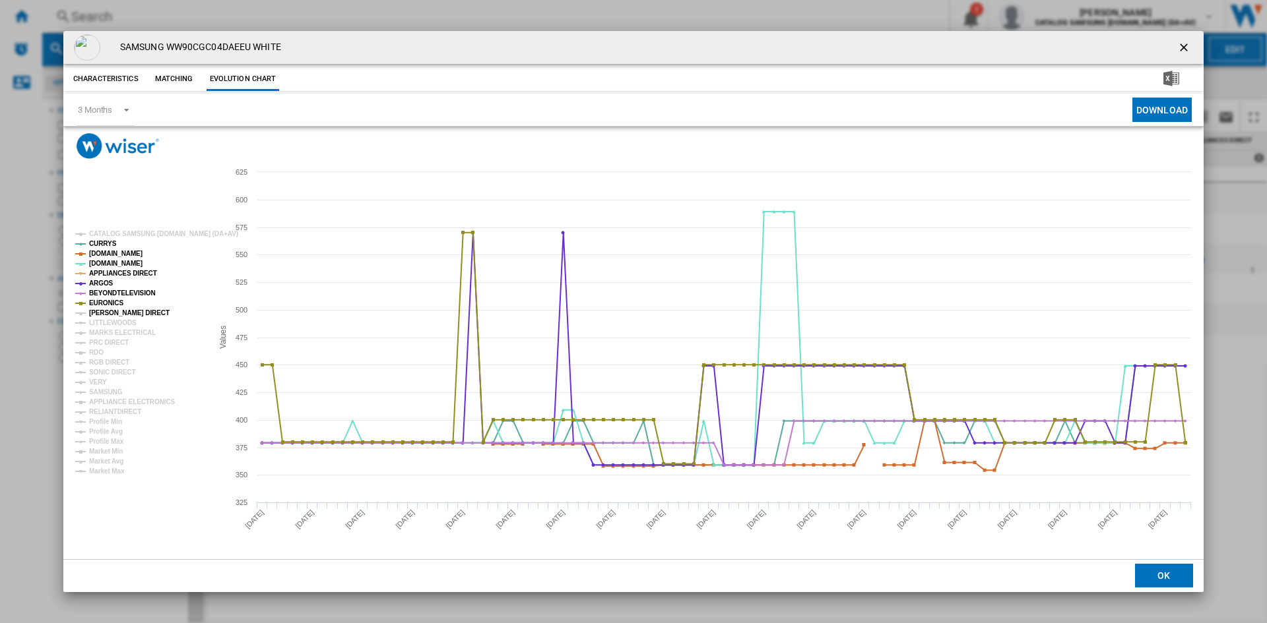
click at [102, 311] on tspan "[PERSON_NAME] DIRECT" at bounding box center [129, 312] width 80 height 7
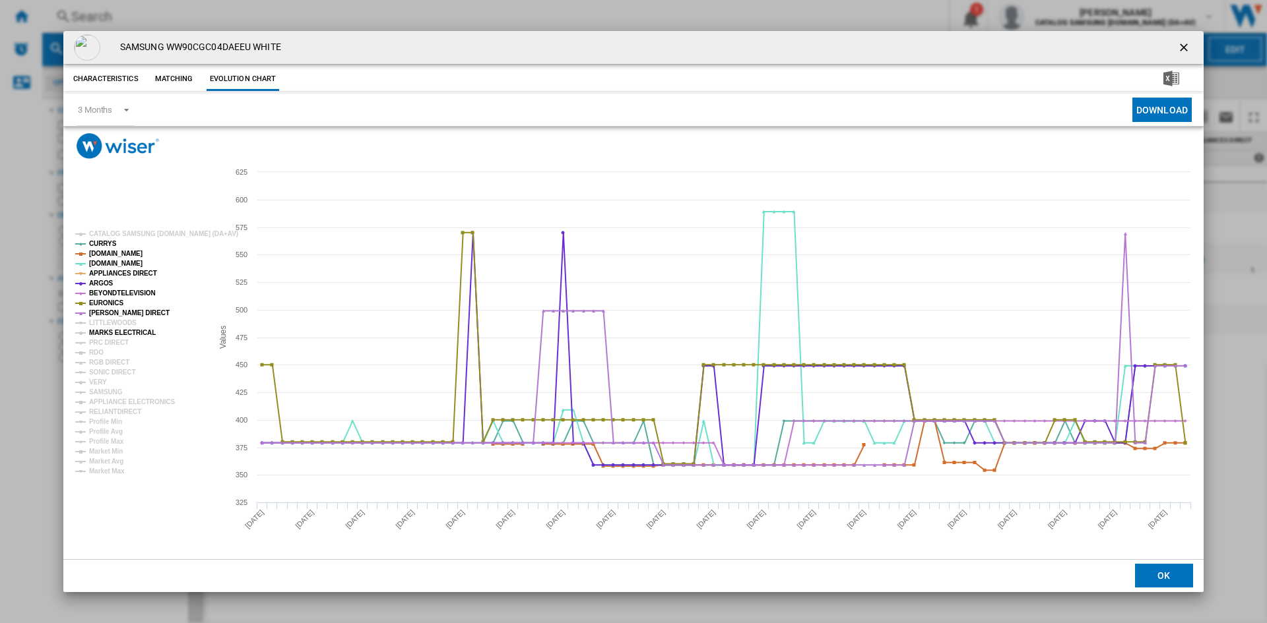
click at [98, 335] on tspan "MARKS ELECTRICAL" at bounding box center [122, 332] width 67 height 7
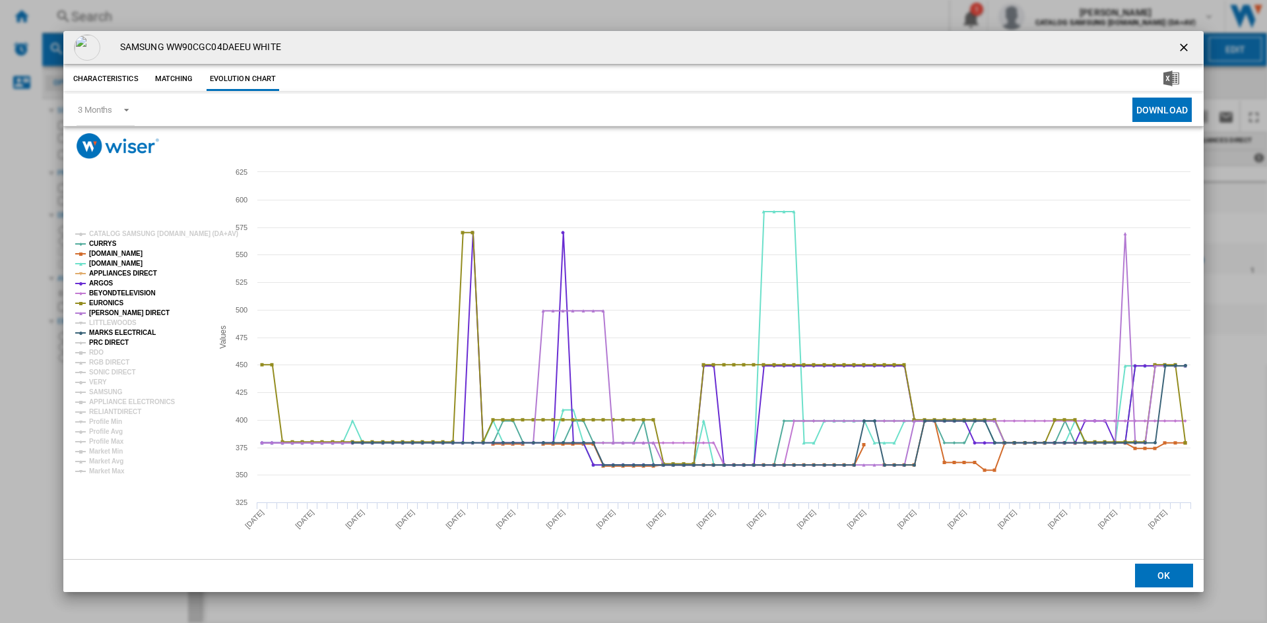
click at [98, 346] on tspan "PRC DIRECT" at bounding box center [109, 342] width 40 height 7
click at [95, 352] on tspan "RDO" at bounding box center [96, 352] width 15 height 7
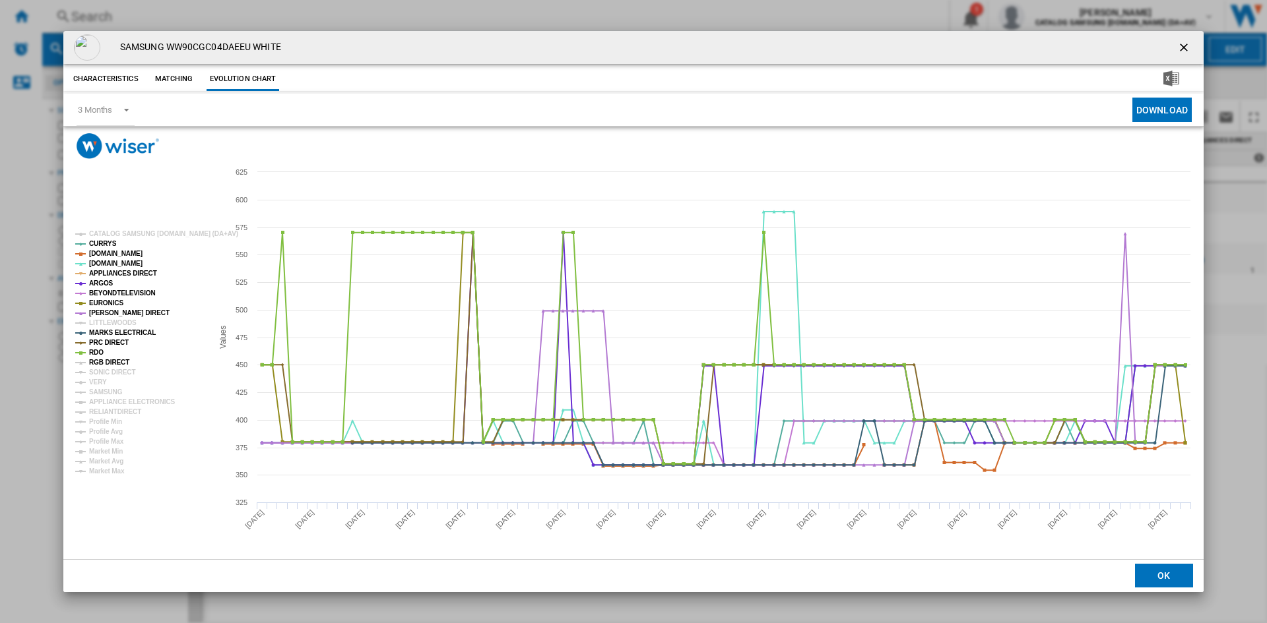
click at [104, 363] on tspan "RGB DIRECT" at bounding box center [109, 362] width 40 height 7
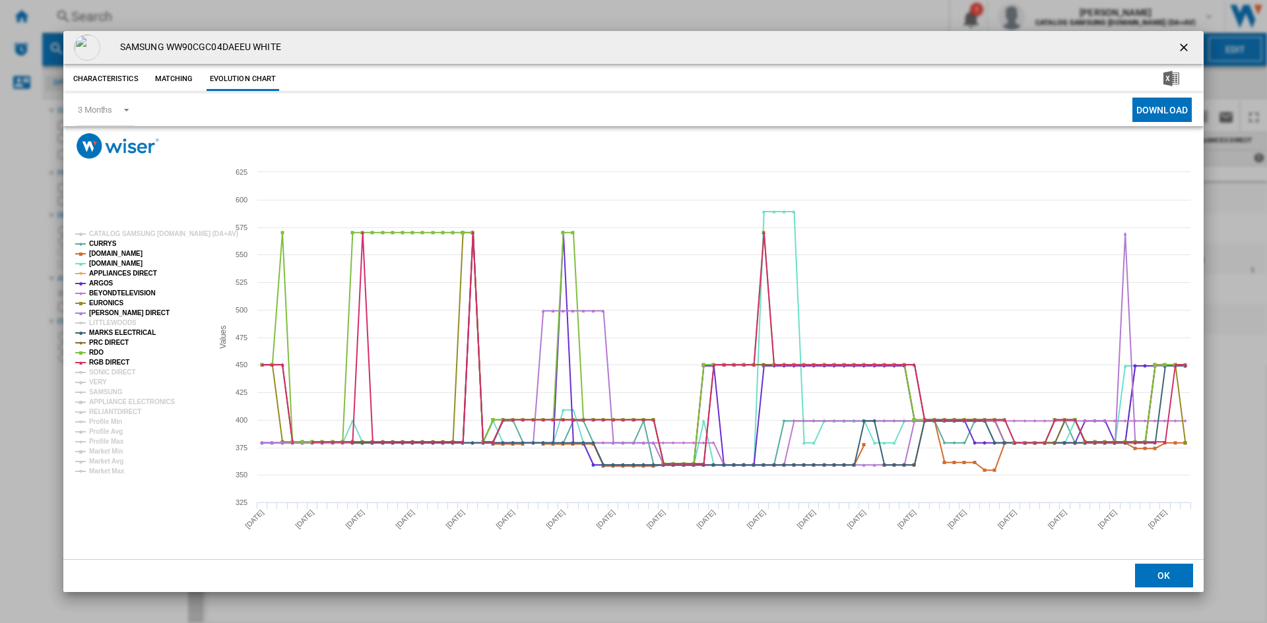
click at [104, 367] on g "CATALOG SAMSUNG [DOMAIN_NAME] (DA+AV) CURRYS [DOMAIN_NAME] [DOMAIN_NAME] APPLIA…" at bounding box center [156, 352] width 163 height 245
click at [99, 383] on tspan "VERY" at bounding box center [98, 382] width 18 height 7
click at [104, 391] on tspan "SAMSUNG" at bounding box center [106, 392] width 34 height 7
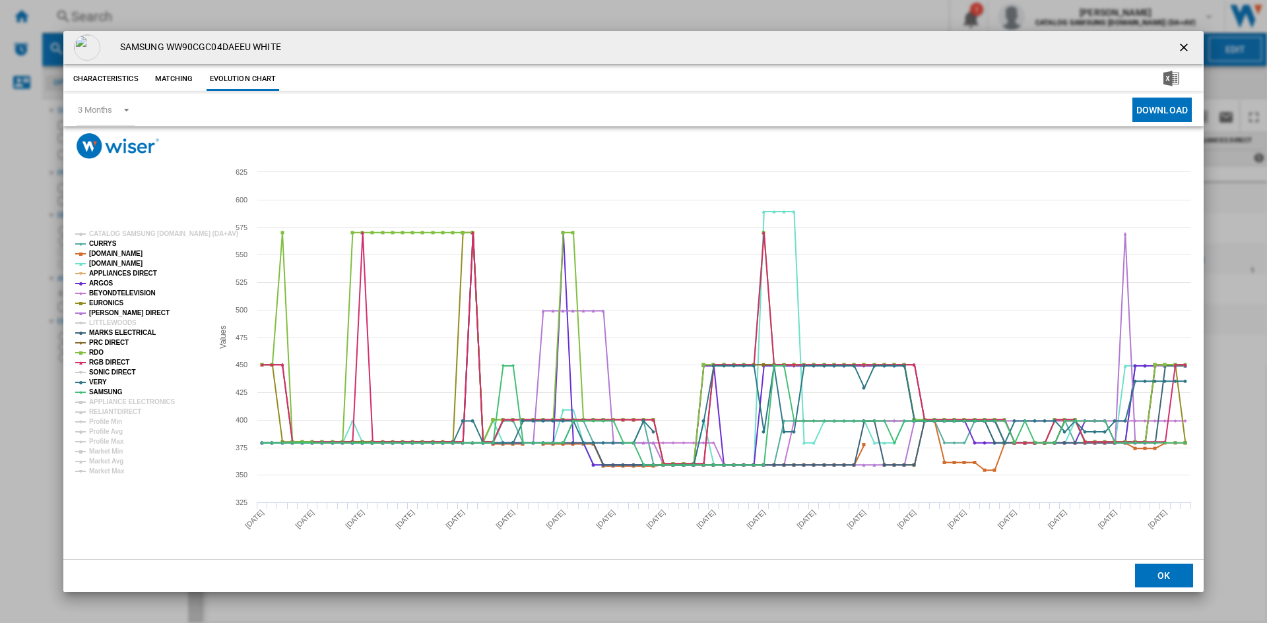
click at [108, 369] on tspan "SONIC DIRECT" at bounding box center [112, 372] width 46 height 7
click at [116, 400] on tspan "APPLIANCE ELECTRONICS" at bounding box center [132, 401] width 86 height 7
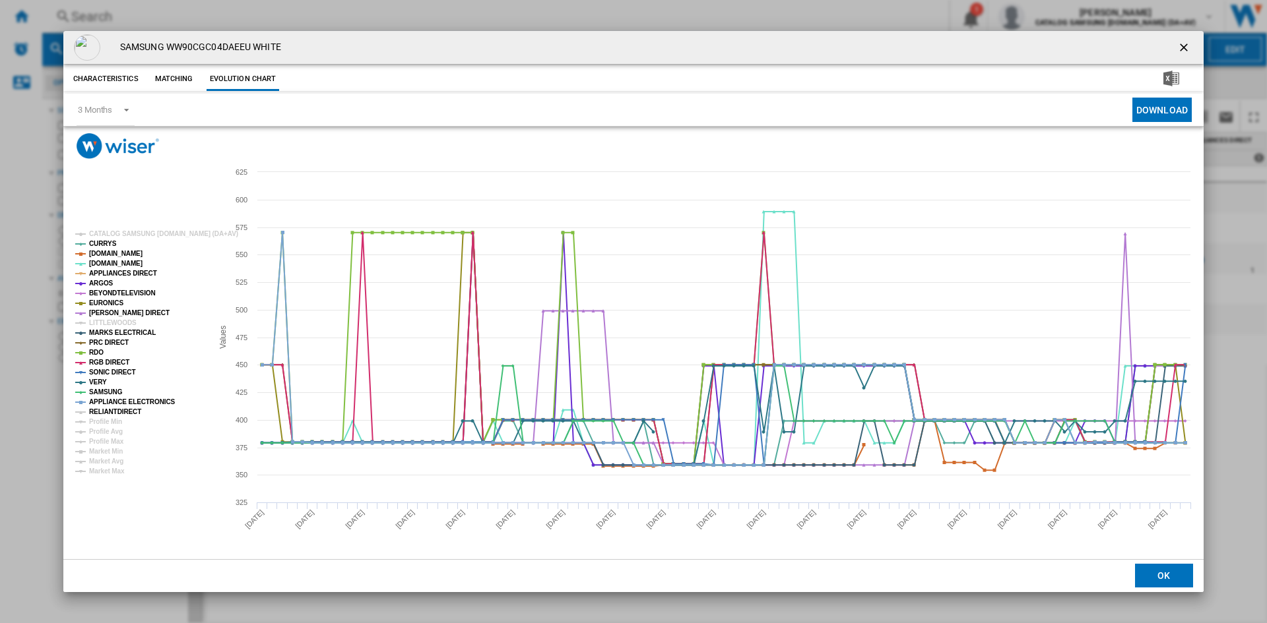
click at [116, 408] on tspan "RELIANTDIRECT" at bounding box center [115, 411] width 52 height 7
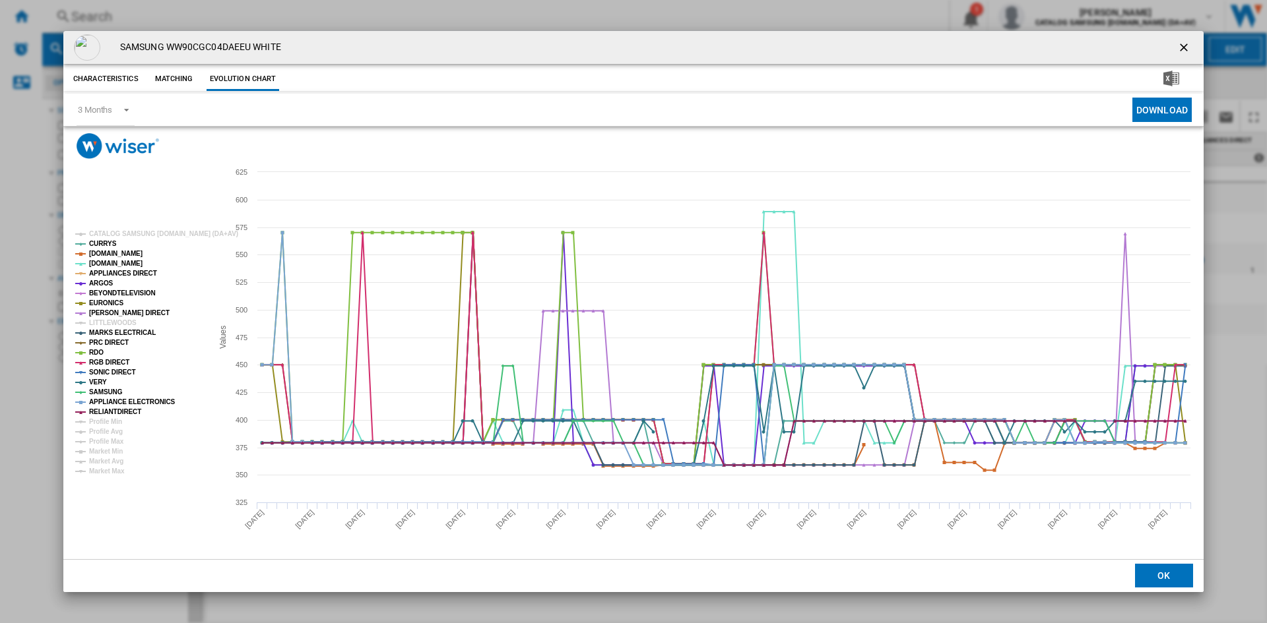
click at [1185, 47] on ng-md-icon "getI18NText('BUTTONS.CLOSE_DIALOG')" at bounding box center [1185, 49] width 16 height 16
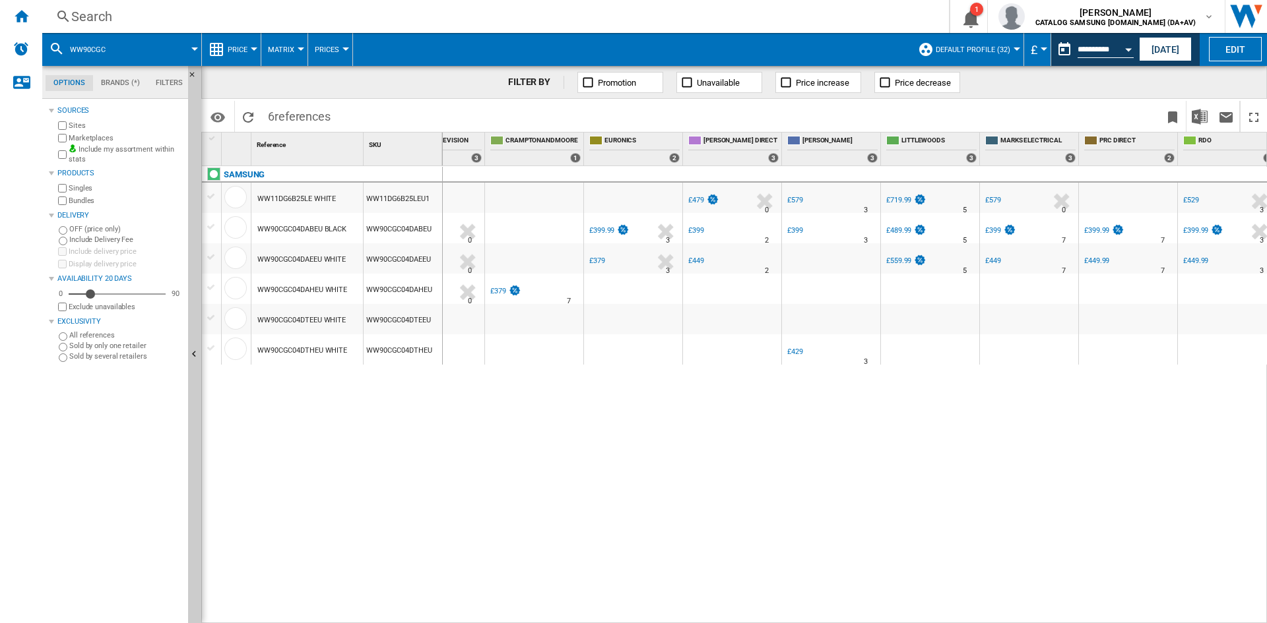
scroll to position [0, 1058]
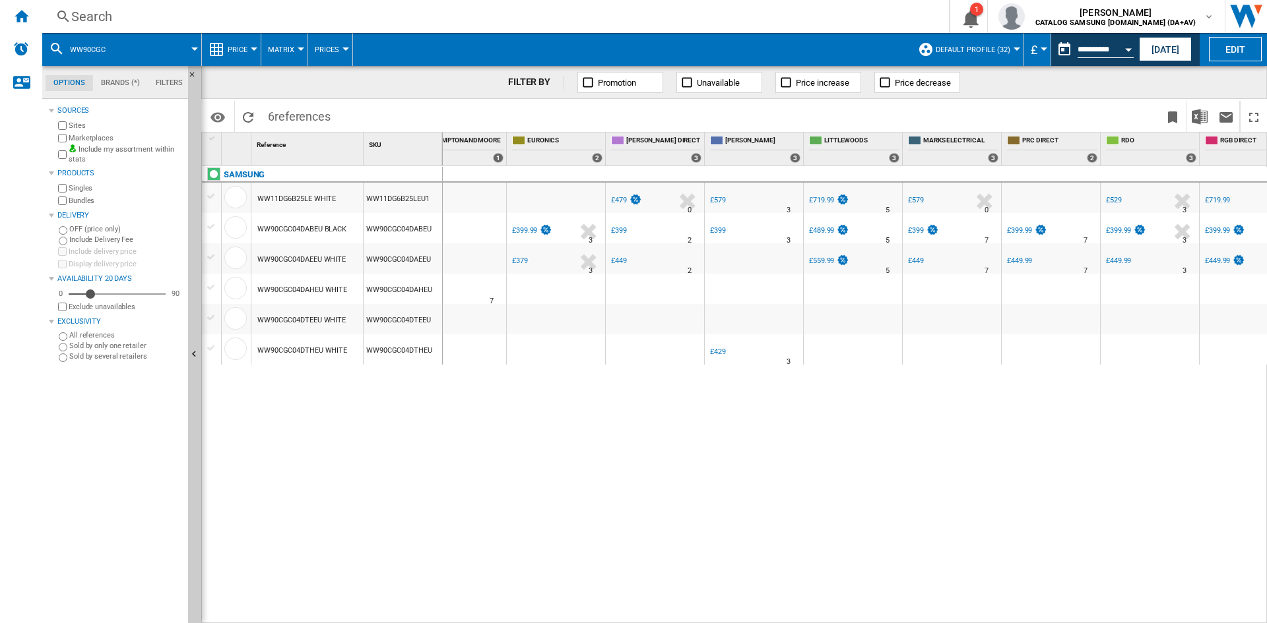
drag, startPoint x: 966, startPoint y: 616, endPoint x: 1028, endPoint y: 619, distance: 61.4
click at [1028, 619] on div "0 0 12 [PERSON_NAME] DIRECT : -1.0 % £479 % N/A 0 [PERSON_NAME] DIRECT : 13 -1.…" at bounding box center [855, 395] width 825 height 458
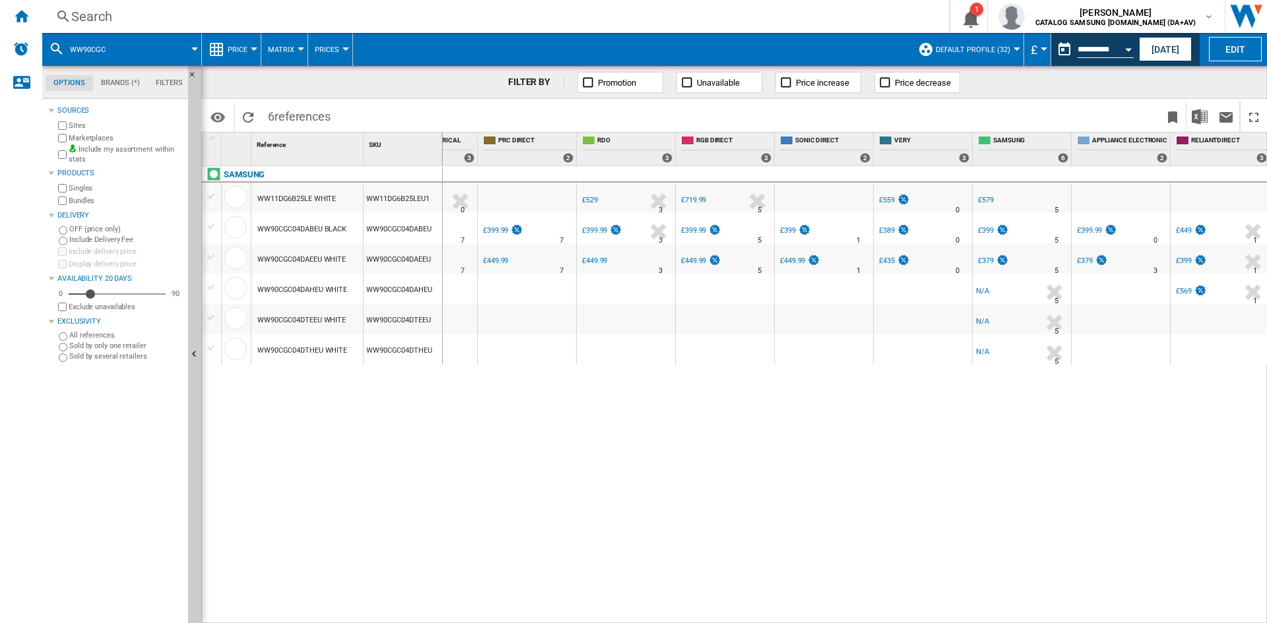
scroll to position [0, 1583]
click at [985, 260] on div "£379" at bounding box center [984, 261] width 16 height 9
click at [115, 13] on div "Search" at bounding box center [492, 16] width 843 height 18
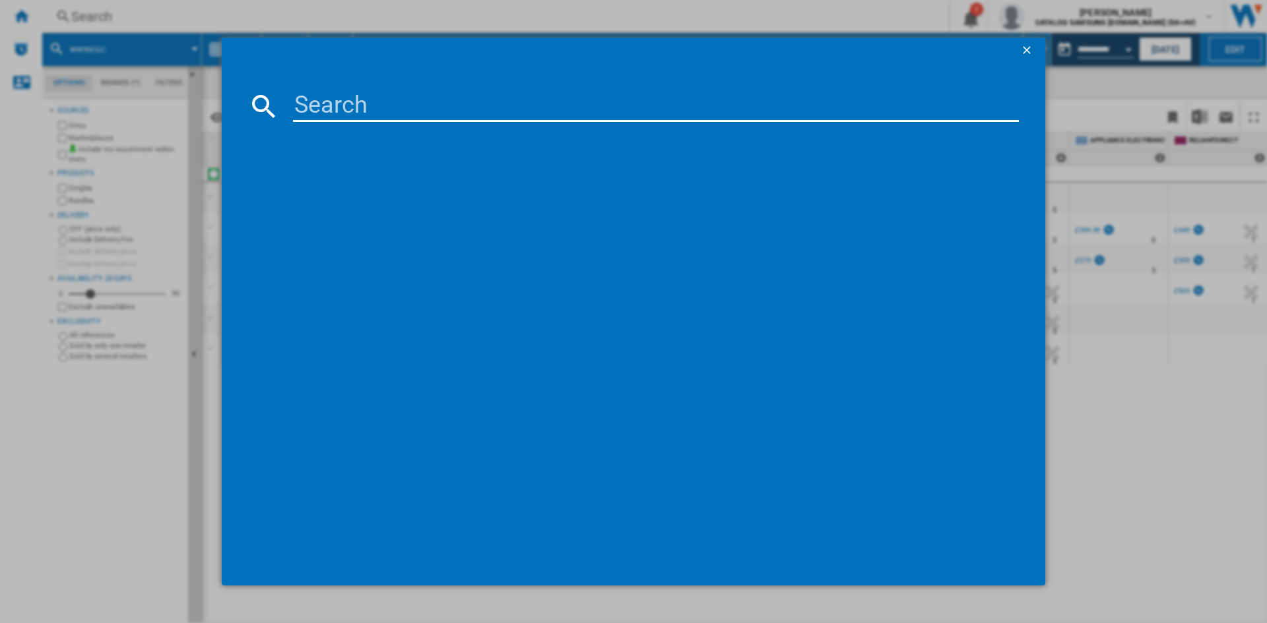
click at [326, 99] on input at bounding box center [656, 106] width 726 height 32
type input "wf90"
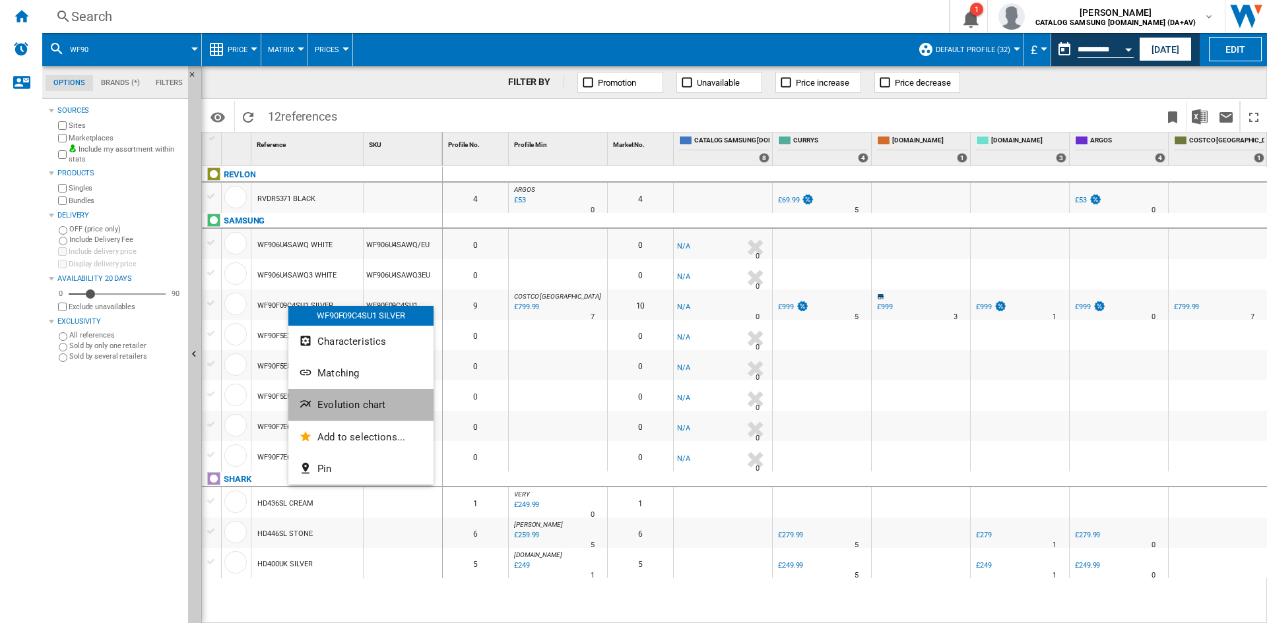
click at [350, 400] on span "Evolution chart" at bounding box center [351, 405] width 68 height 12
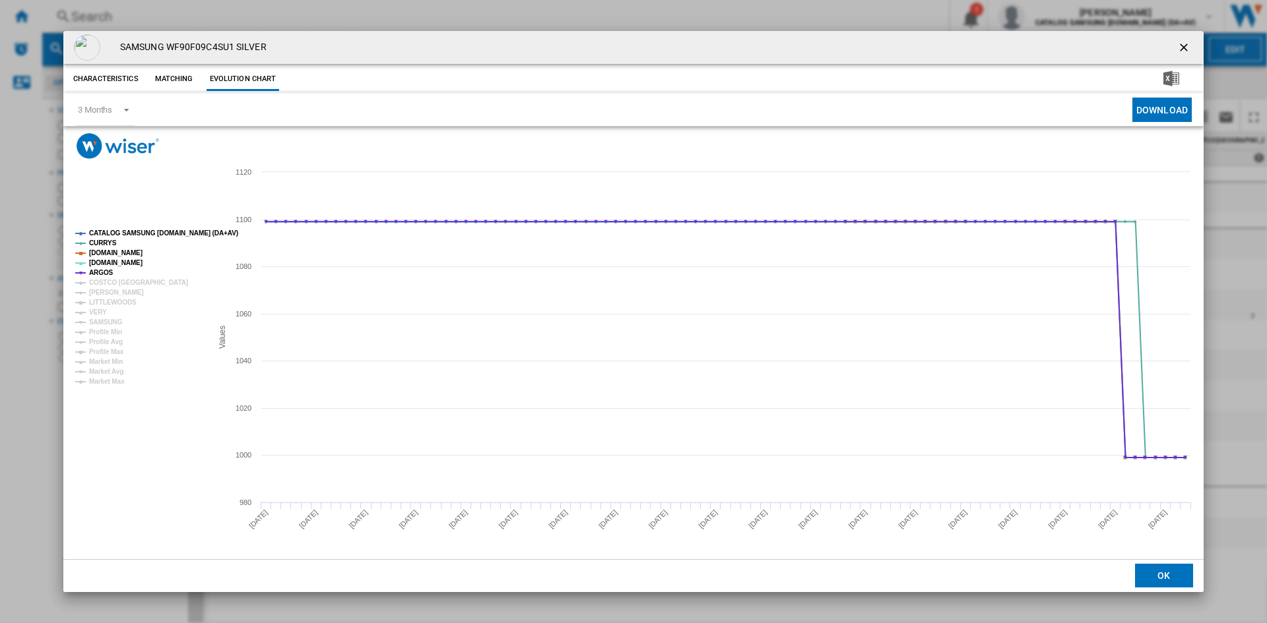
click at [133, 232] on tspan "CATALOG SAMSUNG [DOMAIN_NAME] (DA+AV)" at bounding box center [163, 233] width 149 height 7
click at [108, 280] on tspan "COSTCO [GEOGRAPHIC_DATA]" at bounding box center [138, 282] width 99 height 7
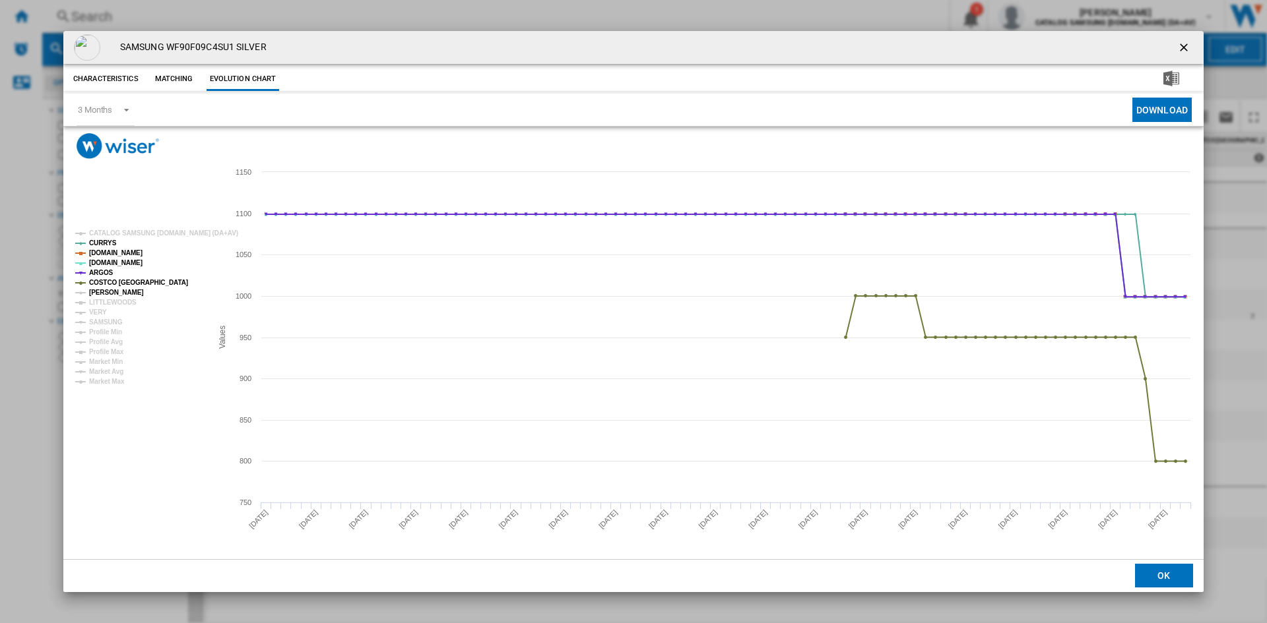
click at [104, 294] on tspan "[PERSON_NAME]" at bounding box center [116, 292] width 55 height 7
click at [98, 314] on tspan "VERY" at bounding box center [98, 312] width 18 height 7
click at [111, 323] on tspan "SAMSUNG" at bounding box center [106, 322] width 34 height 7
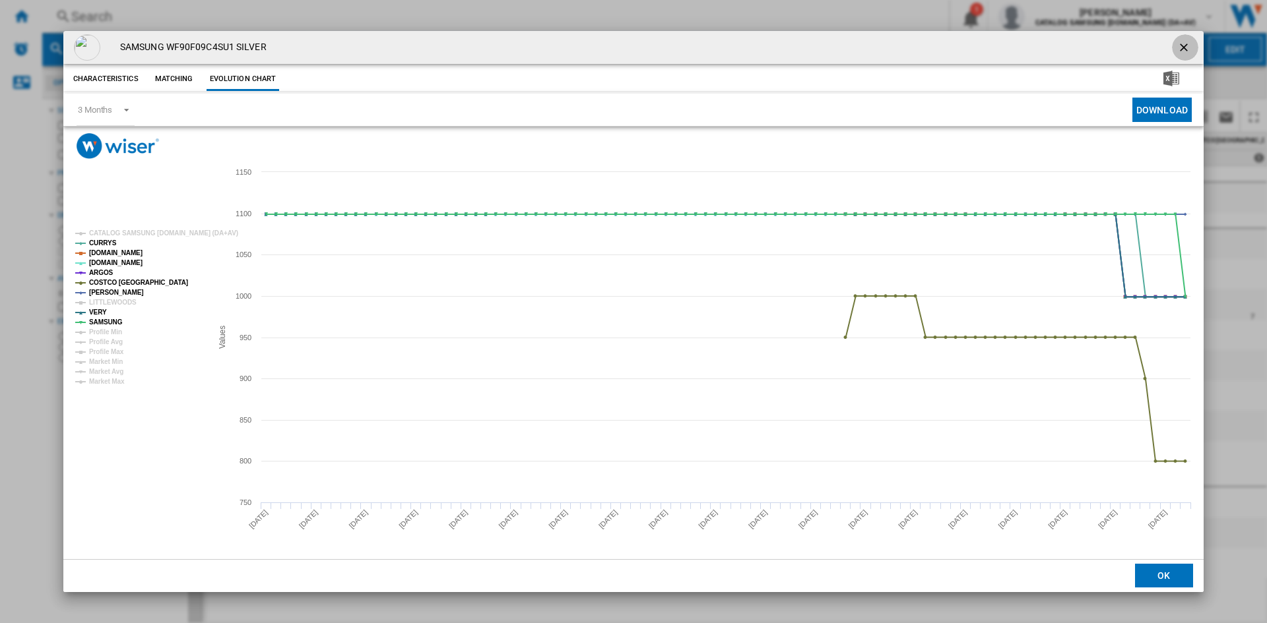
click at [1182, 43] on ng-md-icon "getI18NText('BUTTONS.CLOSE_DIALOG')" at bounding box center [1185, 49] width 16 height 16
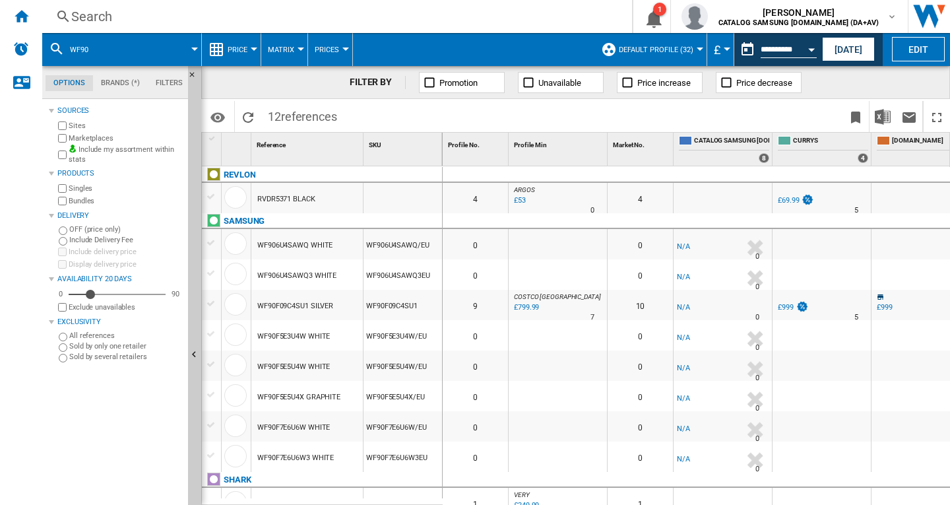
click at [140, 17] on div "Search" at bounding box center [334, 16] width 526 height 18
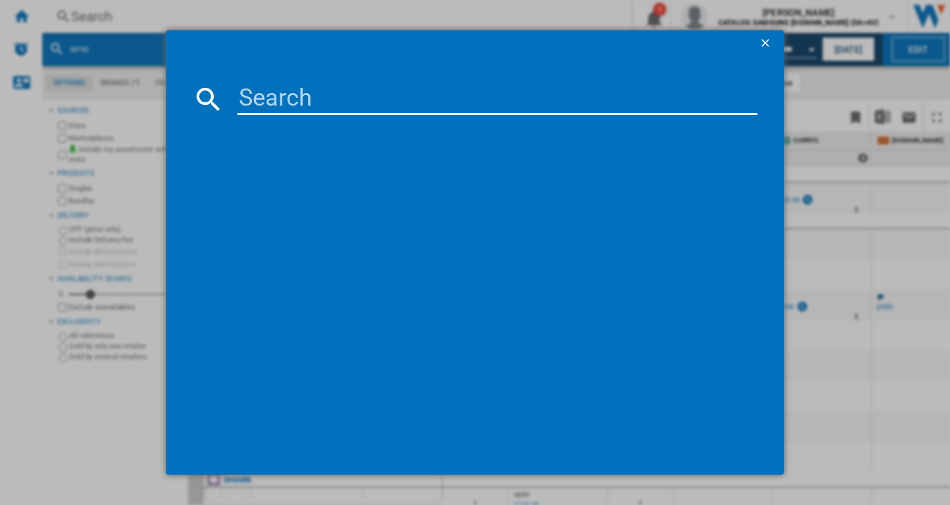
click at [284, 94] on input at bounding box center [497, 99] width 520 height 32
type input "wf20"
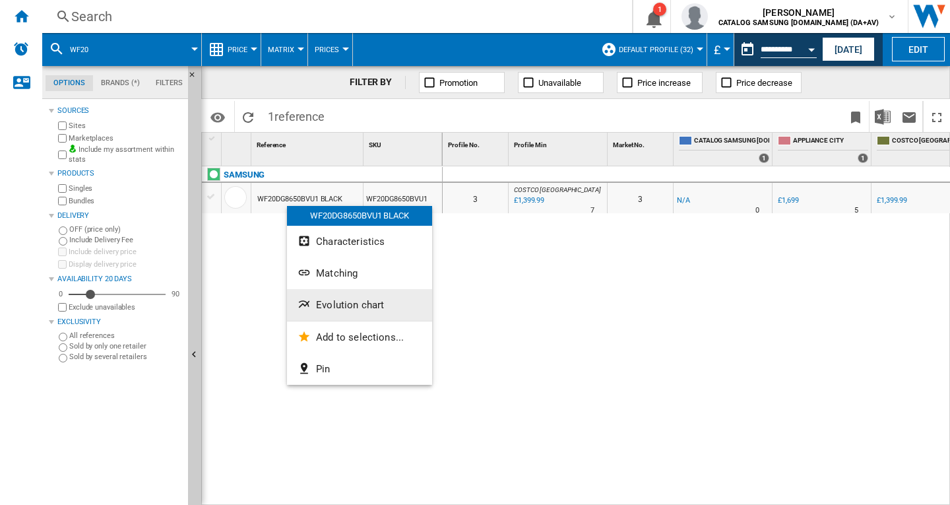
click at [356, 301] on span "Evolution chart" at bounding box center [350, 305] width 68 height 12
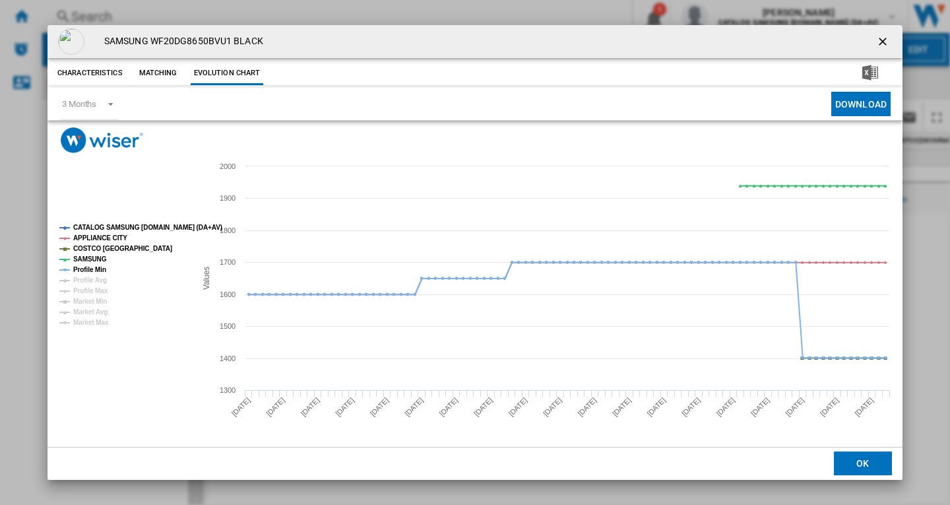
click at [104, 225] on tspan "CATALOG SAMSUNG [DOMAIN_NAME] (DA+AV)" at bounding box center [147, 227] width 149 height 7
click at [97, 245] on tspan "COSTCO [GEOGRAPHIC_DATA]" at bounding box center [122, 248] width 99 height 7
click at [92, 256] on tspan "SAMSUNG" at bounding box center [90, 258] width 34 height 7
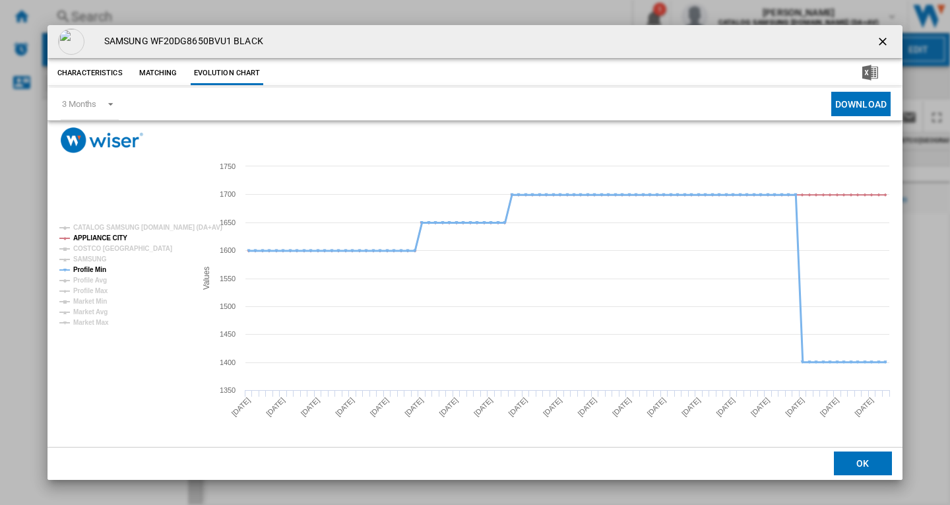
click at [93, 267] on tspan "Profile Min" at bounding box center [89, 269] width 33 height 7
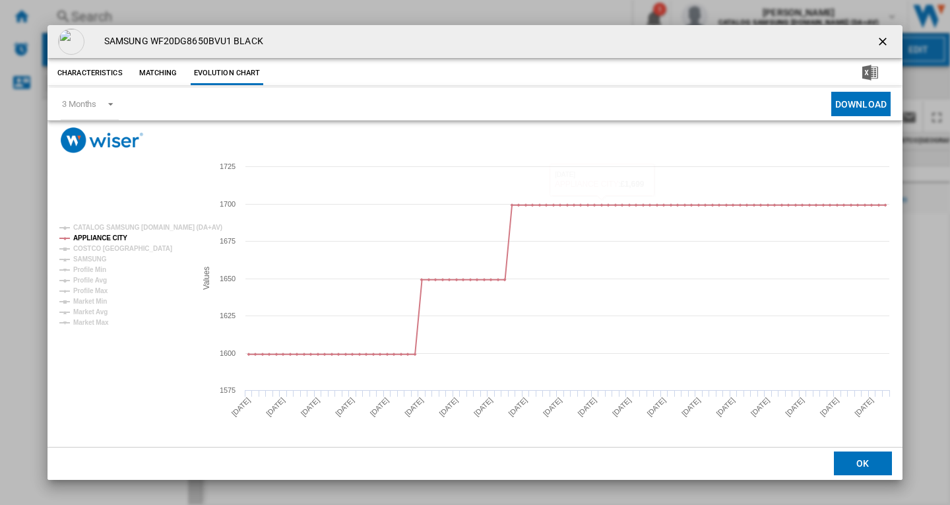
click at [881, 43] on ng-md-icon "getI18NText('BUTTONS.CLOSE_DIALOG')" at bounding box center [884, 43] width 16 height 16
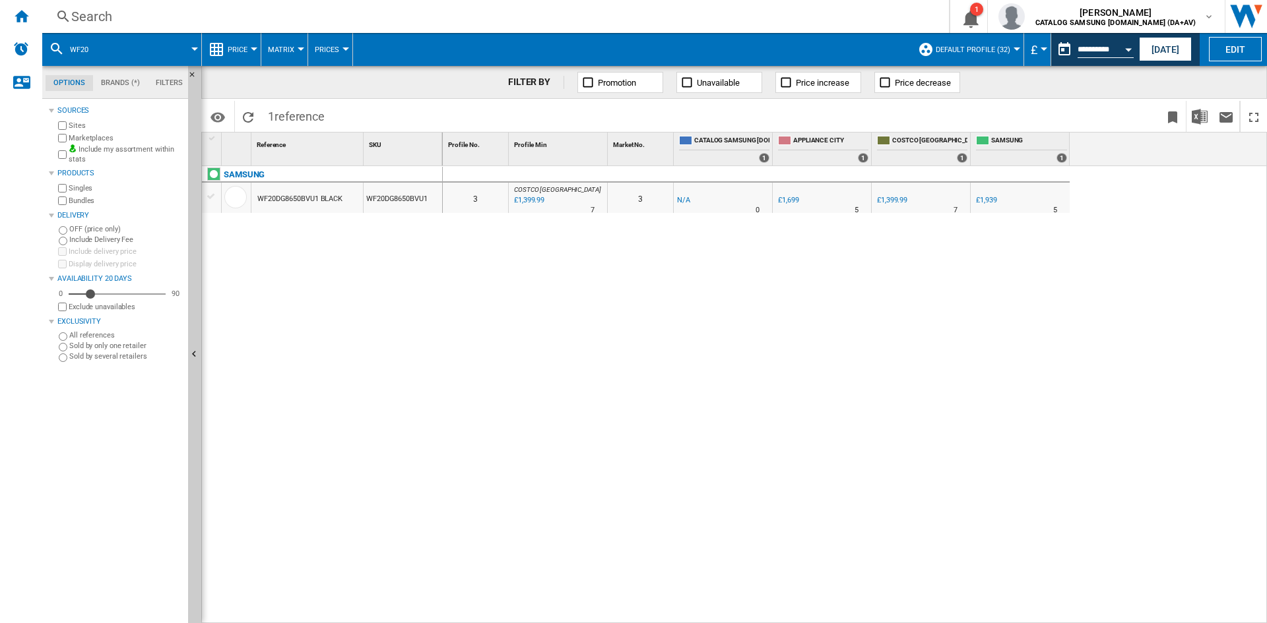
click at [102, 17] on div "Search" at bounding box center [492, 16] width 843 height 18
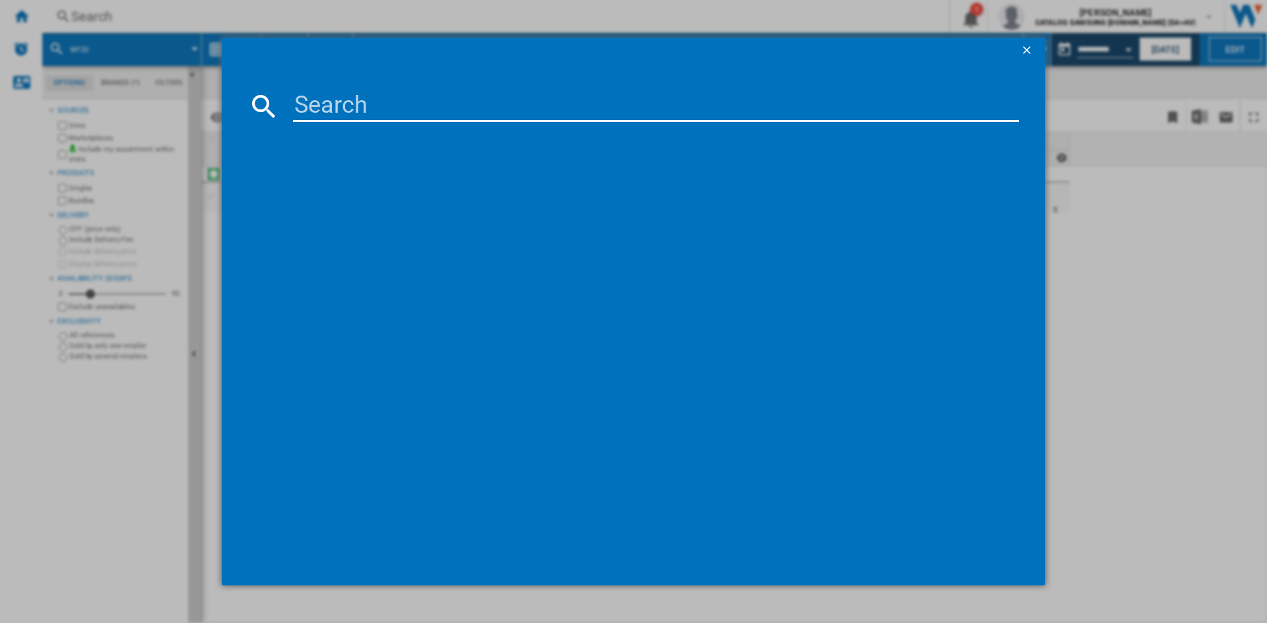
click at [340, 106] on input at bounding box center [656, 106] width 726 height 32
type input "wd18"
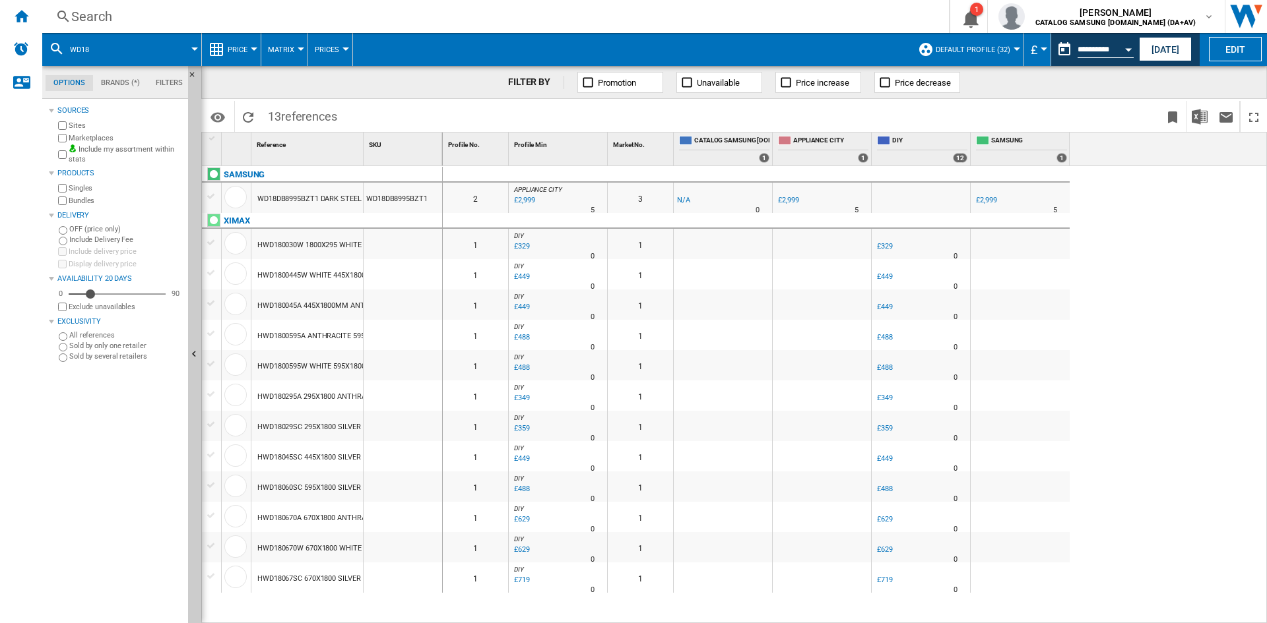
click at [295, 195] on div "WD18DB8995BZT1 DARK STEEL" at bounding box center [309, 199] width 104 height 30
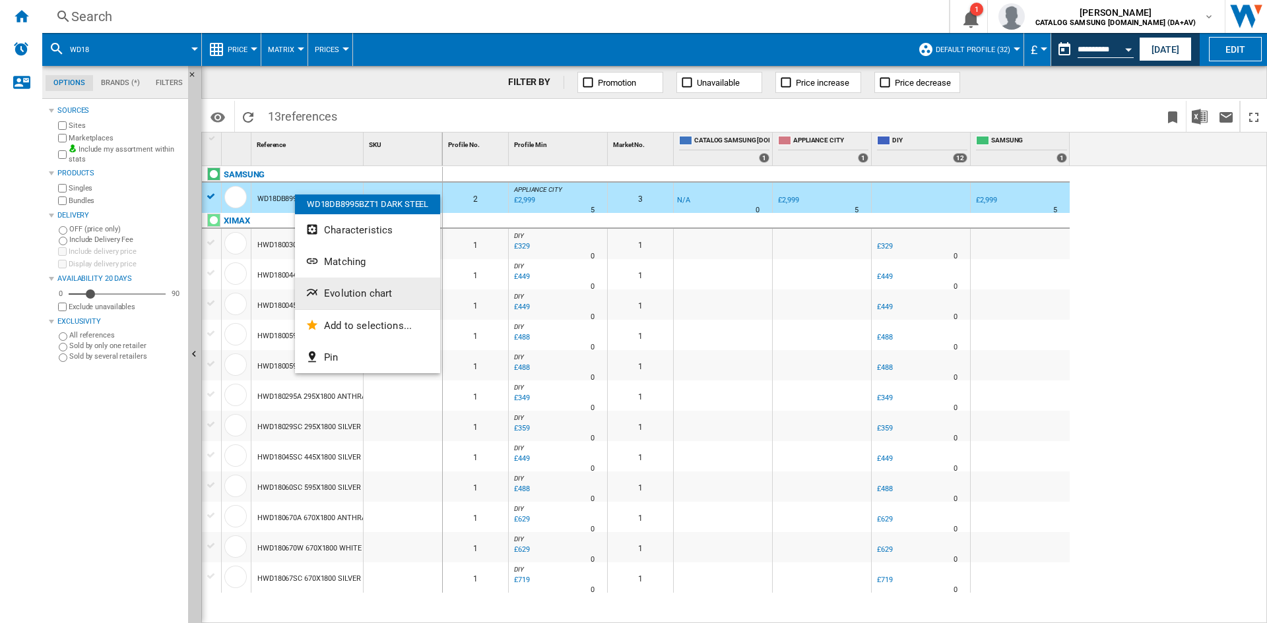
click at [358, 294] on span "Evolution chart" at bounding box center [358, 294] width 68 height 12
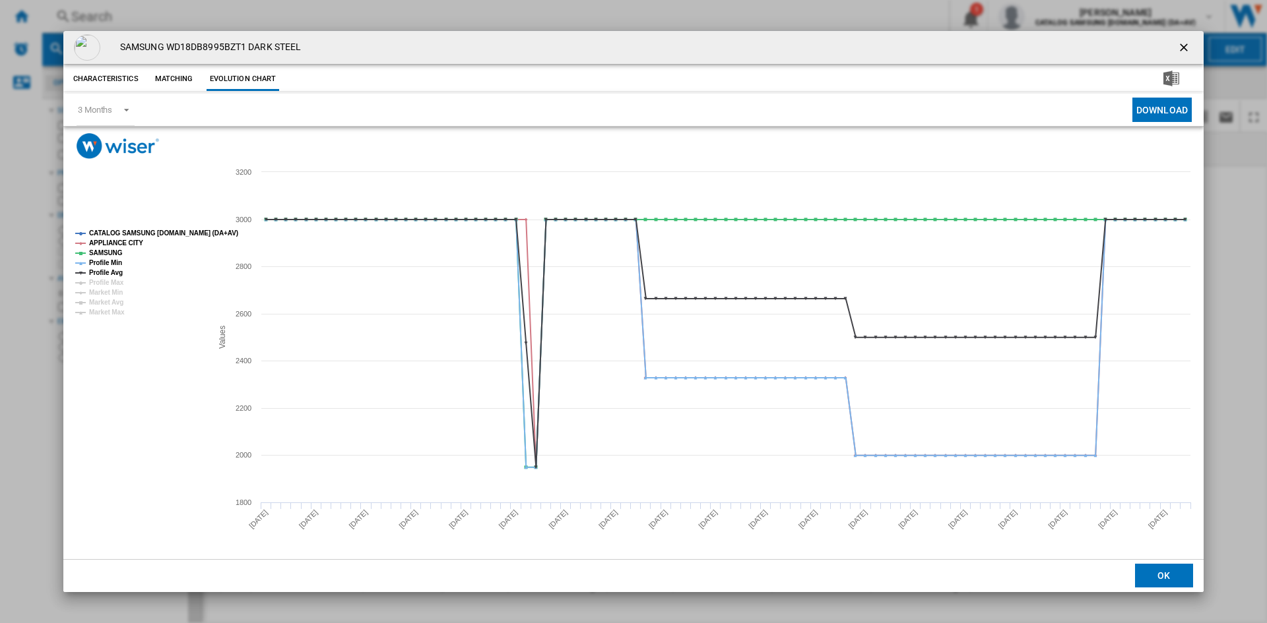
click at [134, 231] on tspan "CATALOG SAMSUNG [DOMAIN_NAME] (DA+AV)" at bounding box center [163, 233] width 149 height 7
click at [102, 263] on tspan "Profile Min" at bounding box center [105, 262] width 33 height 7
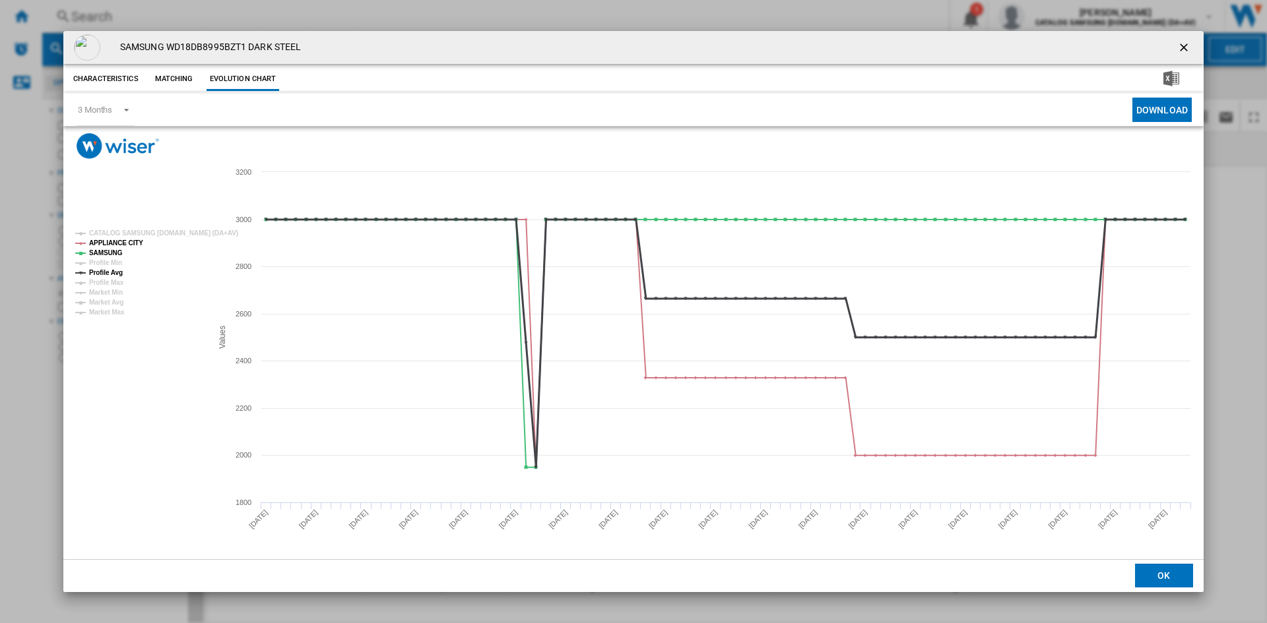
click at [114, 274] on tspan "Profile Avg" at bounding box center [106, 272] width 34 height 7
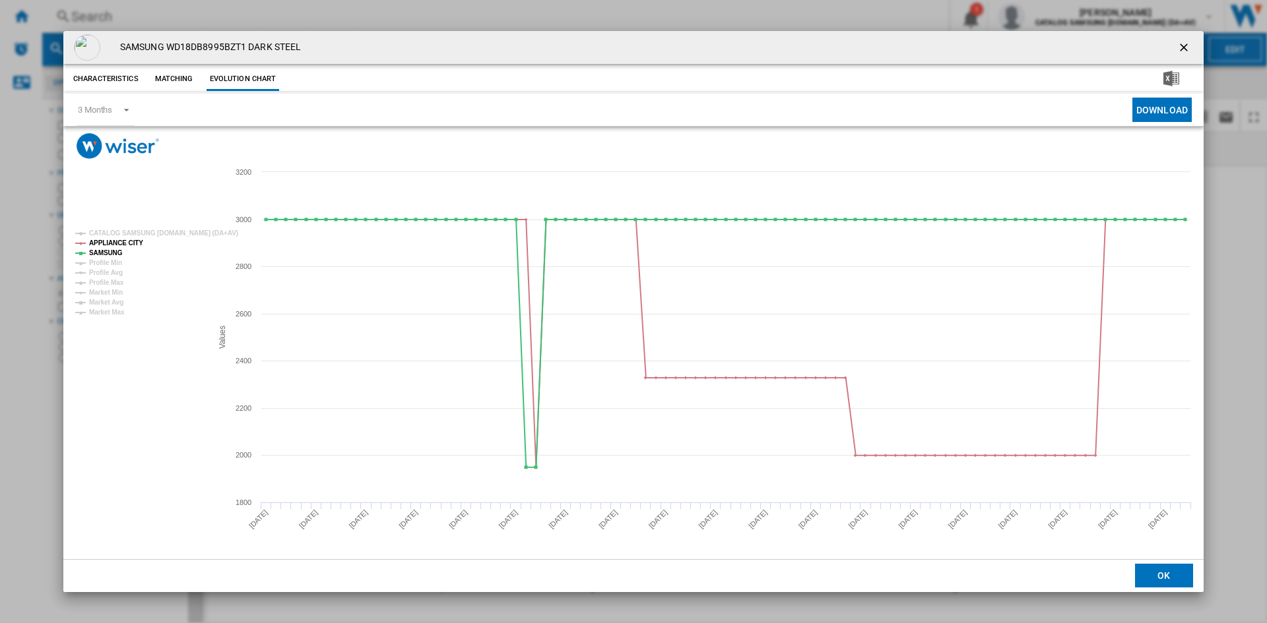
click at [1185, 47] on ng-md-icon "getI18NText('BUTTONS.CLOSE_DIALOG')" at bounding box center [1185, 49] width 16 height 16
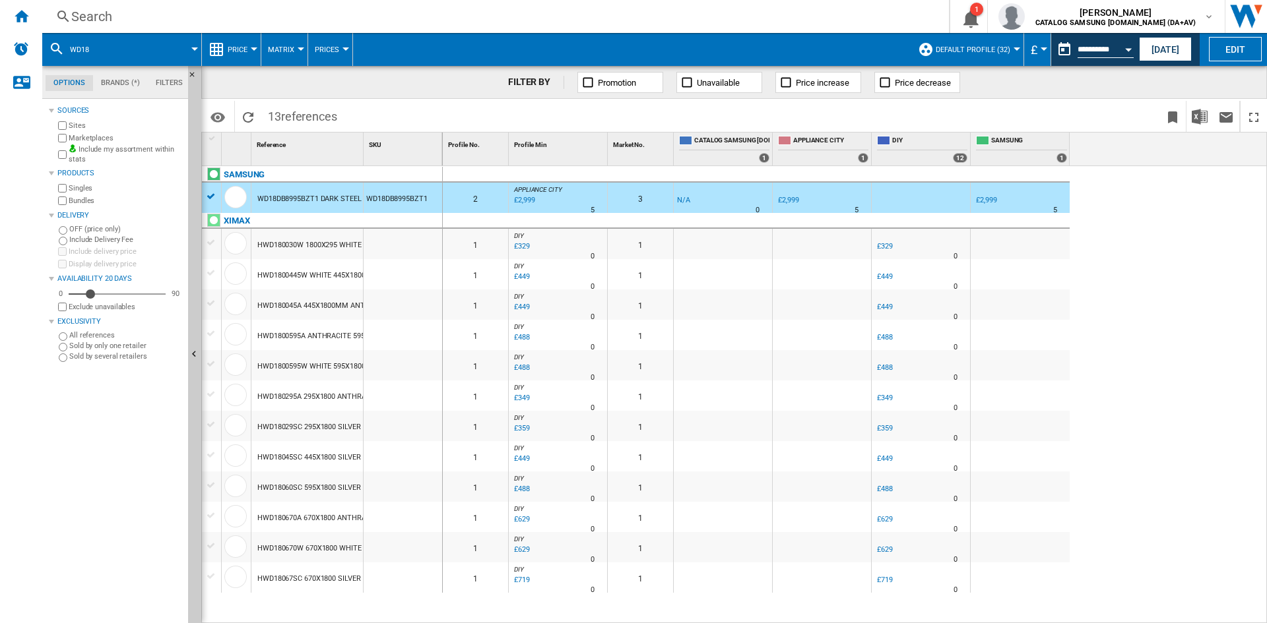
click at [526, 201] on div "£2,999" at bounding box center [523, 200] width 22 height 13
click at [528, 198] on div "£2,999" at bounding box center [523, 200] width 22 height 13
click at [100, 26] on div "Search Search 0 1 [PERSON_NAME] CATALOG SAMSUNG [DOMAIN_NAME] (DA+AV) CATALOG S…" at bounding box center [654, 16] width 1224 height 33
click at [109, 13] on div "Search" at bounding box center [492, 16] width 843 height 18
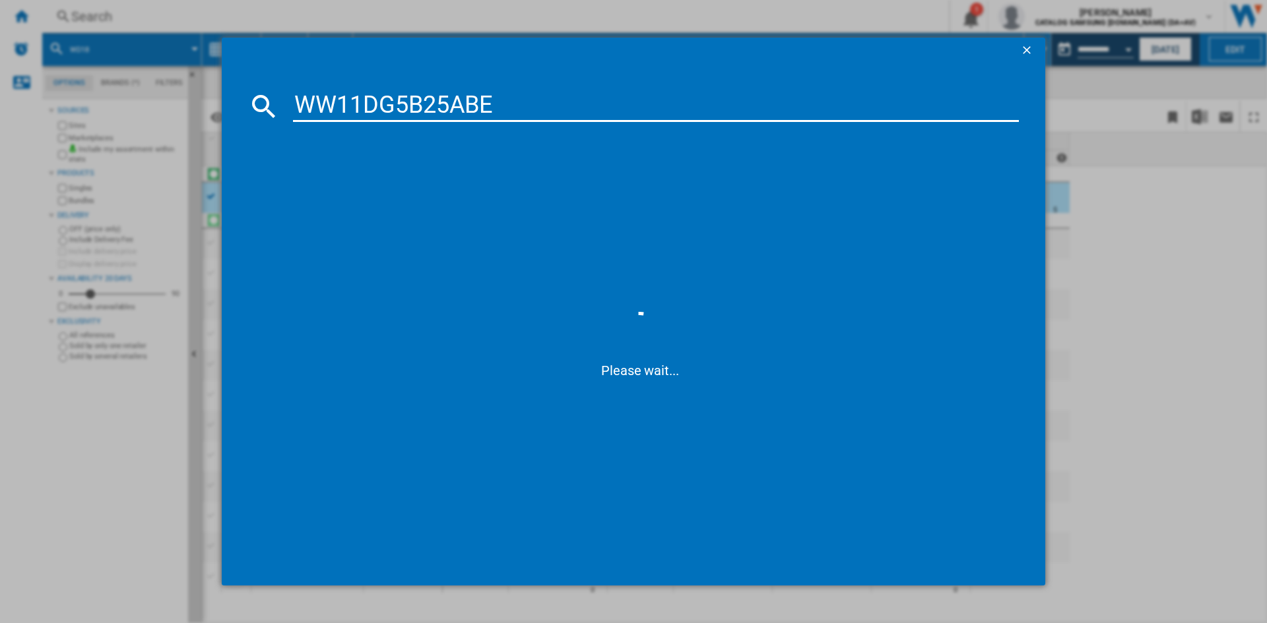
type input "WW11DG5B25AB"
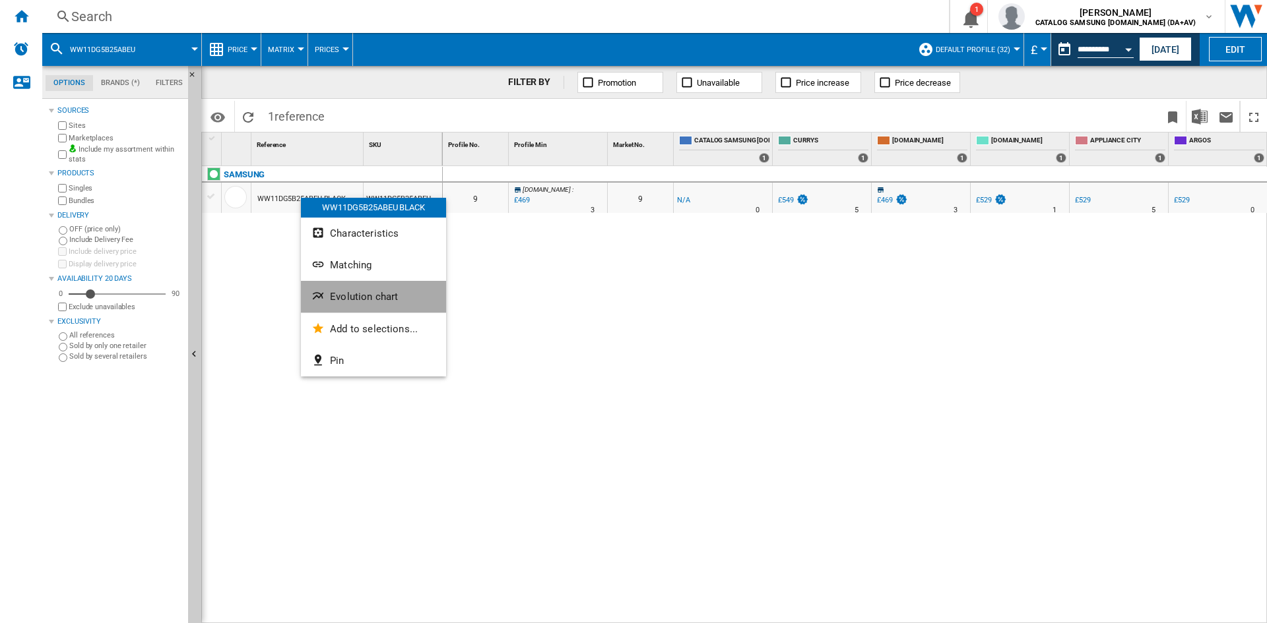
click at [354, 290] on button "Evolution chart" at bounding box center [373, 297] width 145 height 32
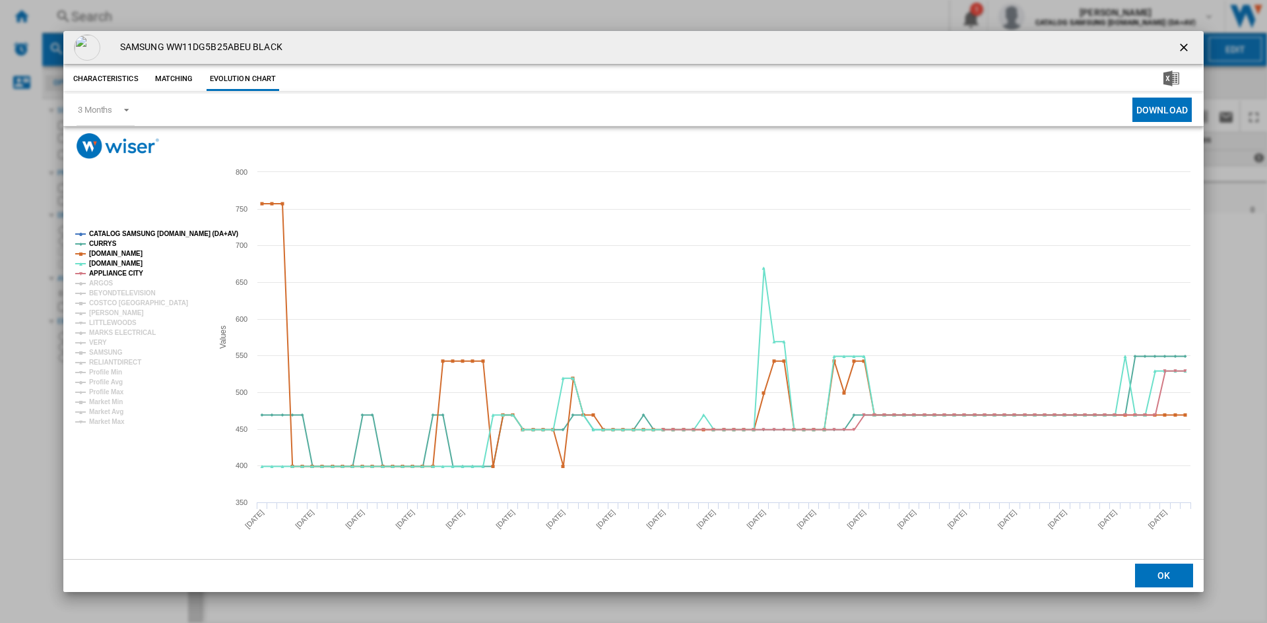
click at [120, 234] on tspan "CATALOG SAMSUNG [DOMAIN_NAME] (DA+AV)" at bounding box center [163, 233] width 149 height 7
click at [104, 285] on tspan "ARGOS" at bounding box center [101, 283] width 24 height 7
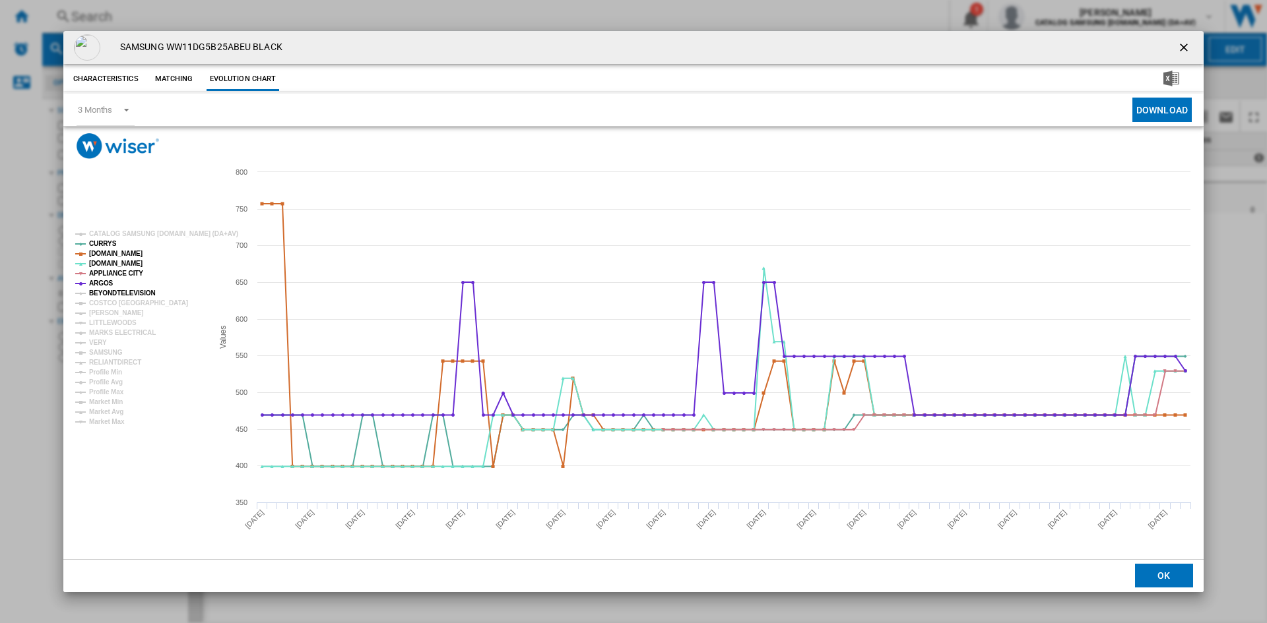
click at [121, 292] on tspan "BEYONDTELEVISION" at bounding box center [122, 293] width 67 height 7
click at [109, 315] on tspan "[PERSON_NAME]" at bounding box center [116, 312] width 55 height 7
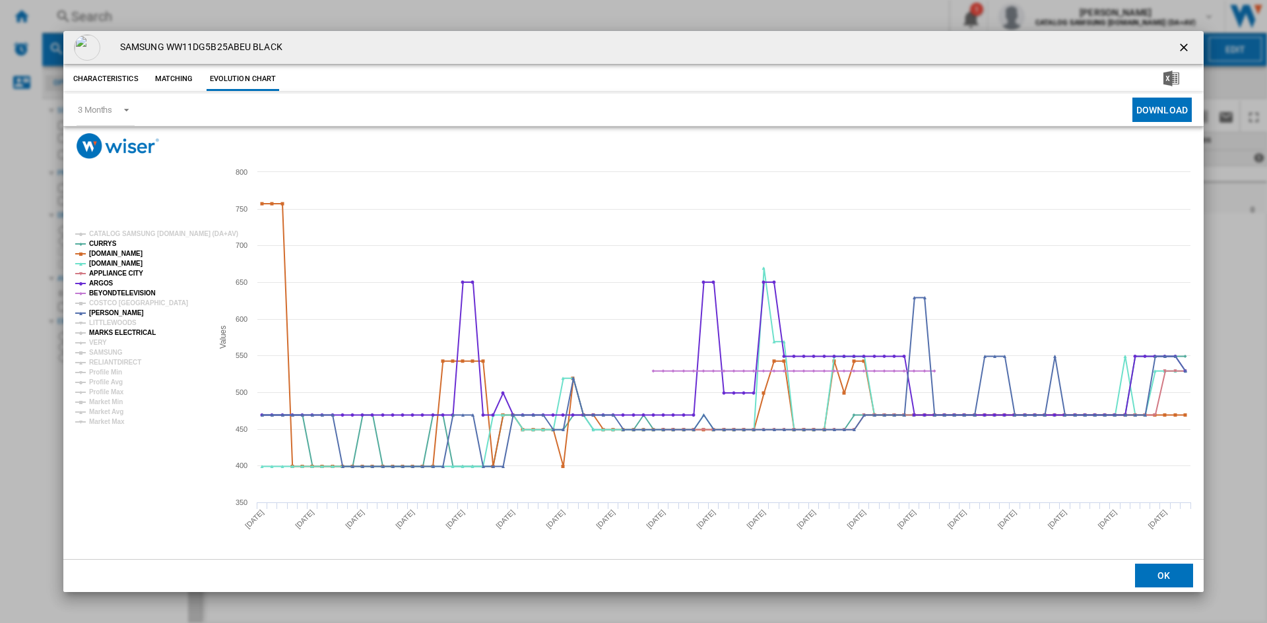
click at [109, 332] on tspan "MARKS ELECTRICAL" at bounding box center [122, 332] width 67 height 7
click at [96, 342] on tspan "VERY" at bounding box center [98, 342] width 18 height 7
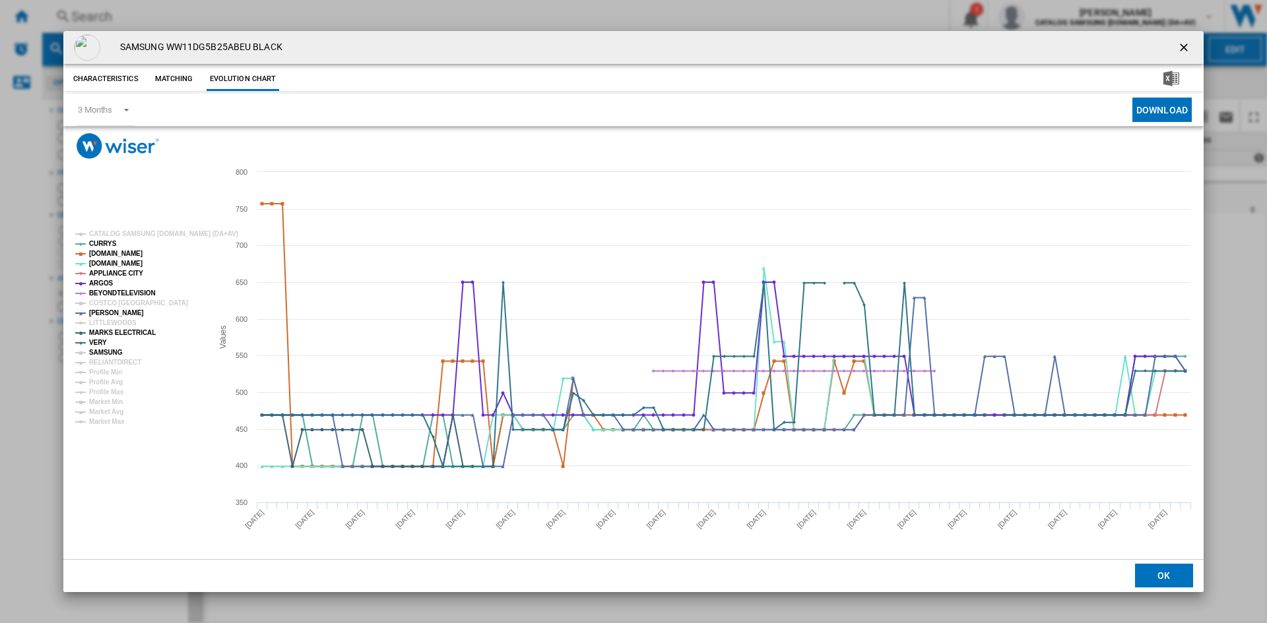
click at [108, 352] on tspan "SAMSUNG" at bounding box center [106, 352] width 34 height 7
click at [114, 363] on tspan "RELIANTDIRECT" at bounding box center [115, 362] width 52 height 7
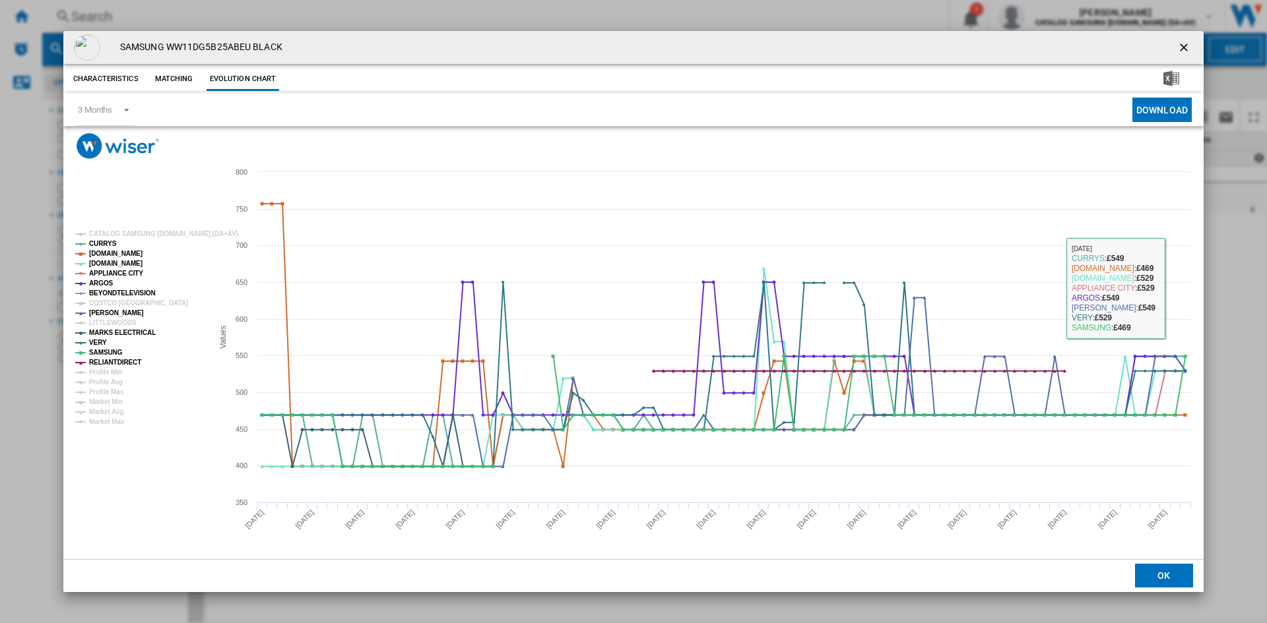
click at [1180, 42] on ng-md-icon "getI18NText('BUTTONS.CLOSE_DIALOG')" at bounding box center [1185, 49] width 16 height 16
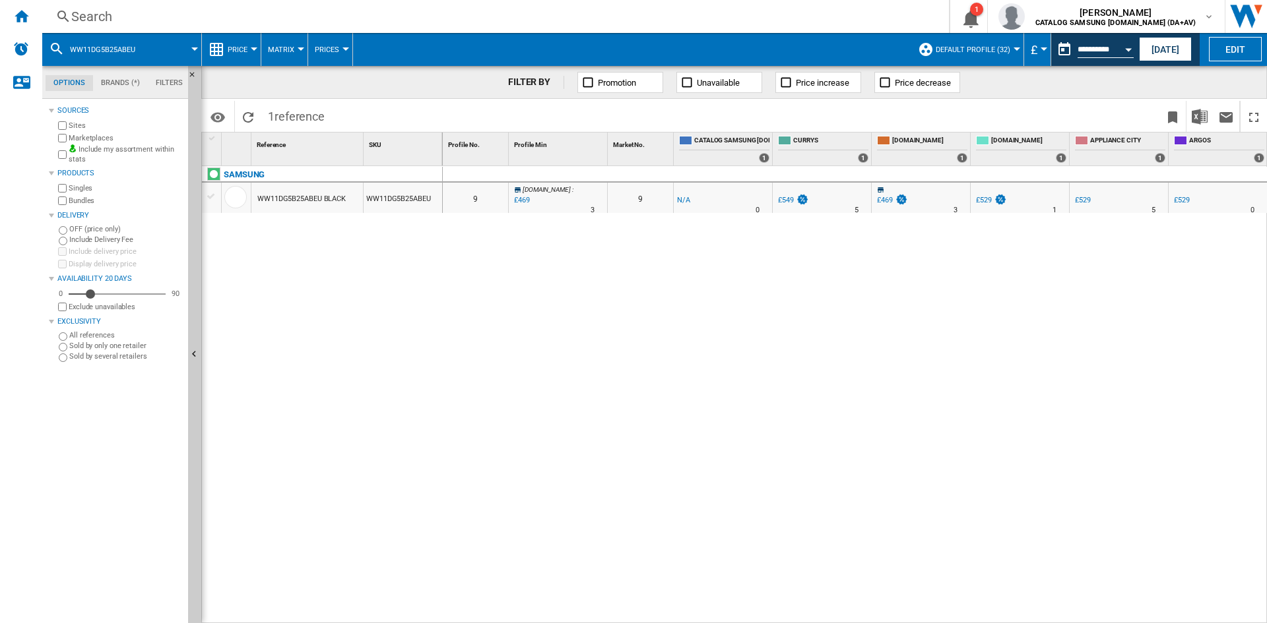
click at [524, 197] on div "£469" at bounding box center [521, 200] width 18 height 13
click at [989, 200] on div "£529" at bounding box center [984, 200] width 16 height 9
